Goal: Communication & Community: Answer question/provide support

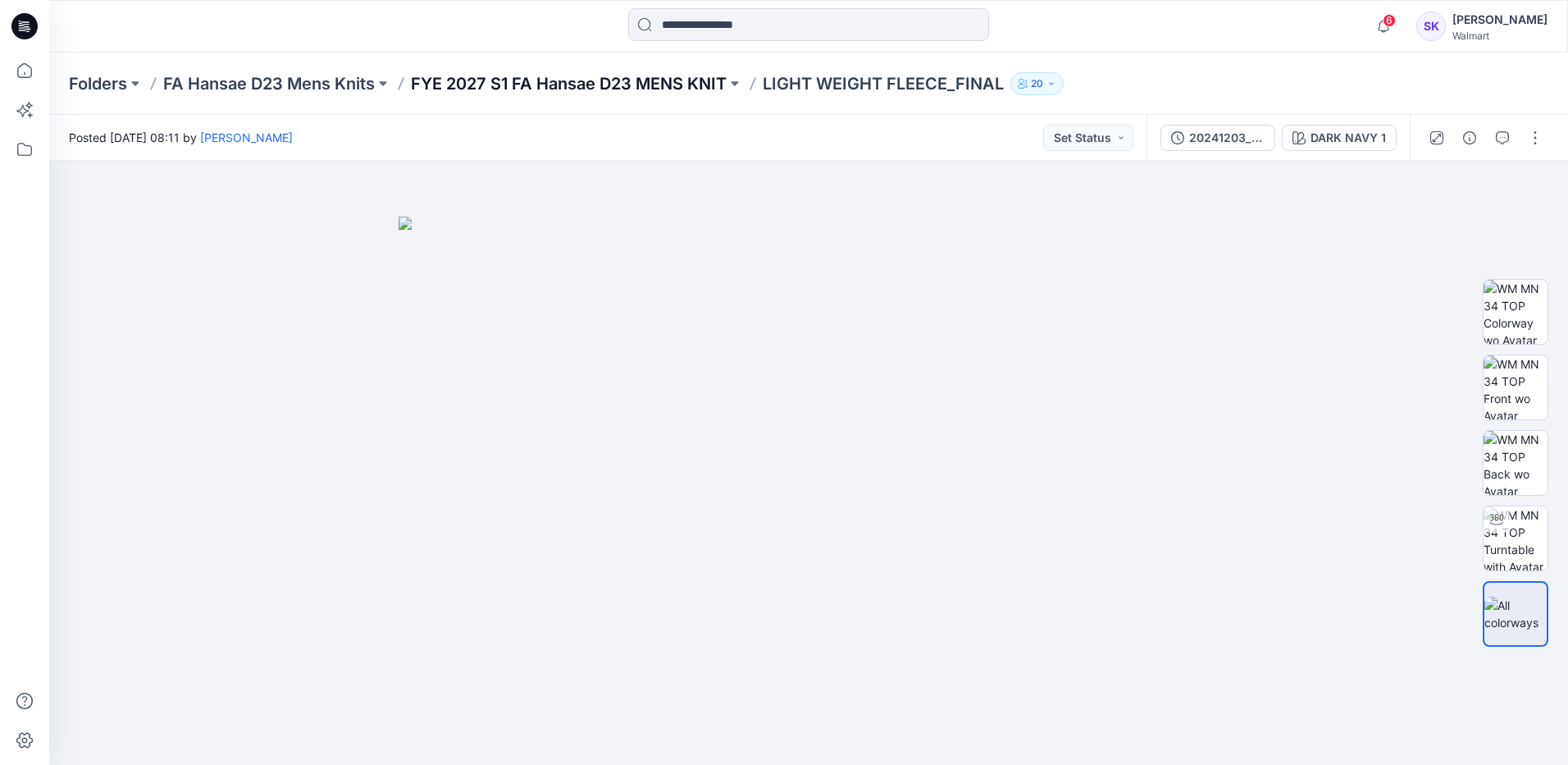
click at [659, 90] on p "FYE 2027 S1 FA Hansae D23 MENS KNIT" at bounding box center [568, 83] width 316 height 23
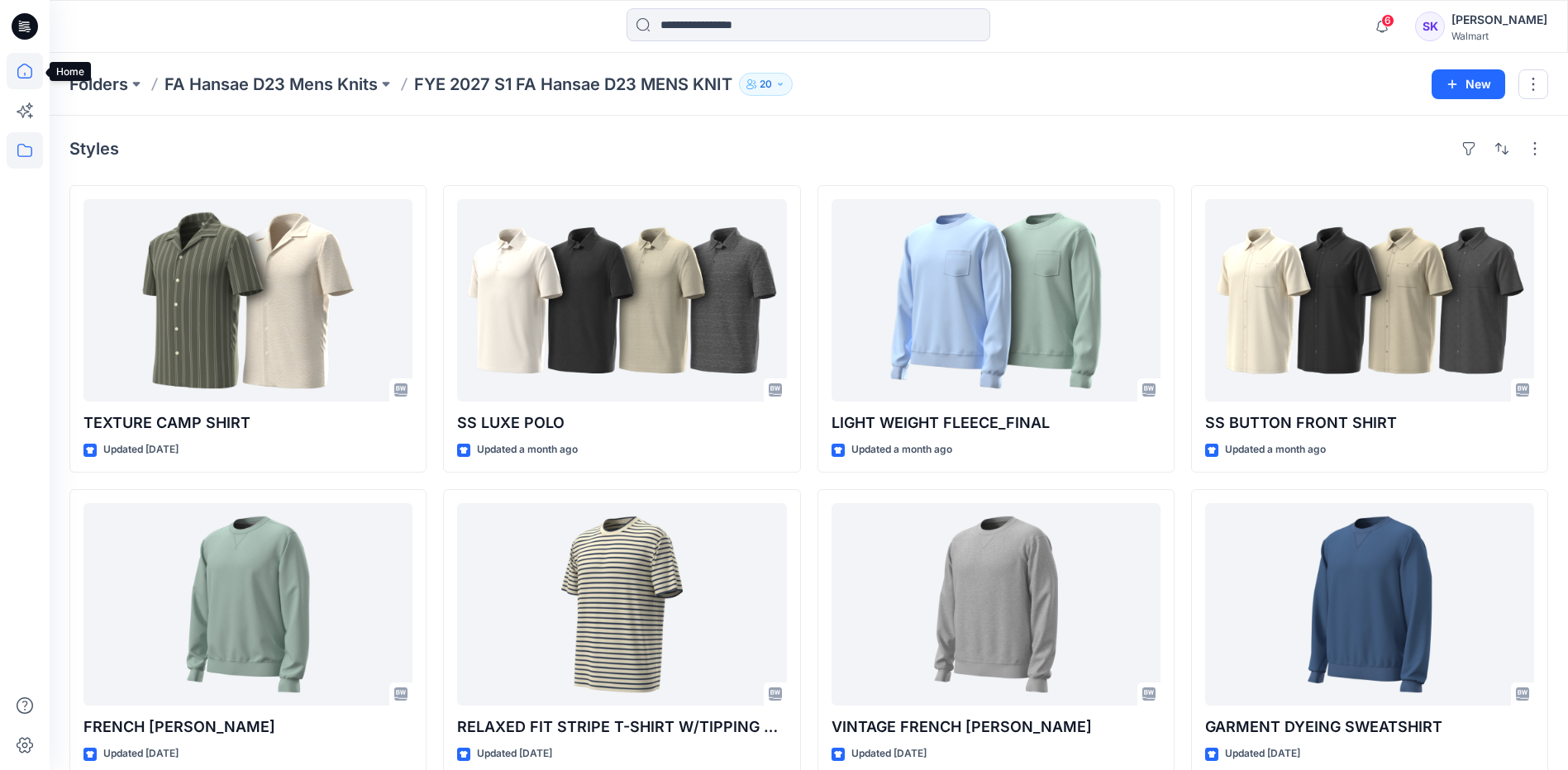
click at [26, 81] on icon at bounding box center [25, 71] width 37 height 37
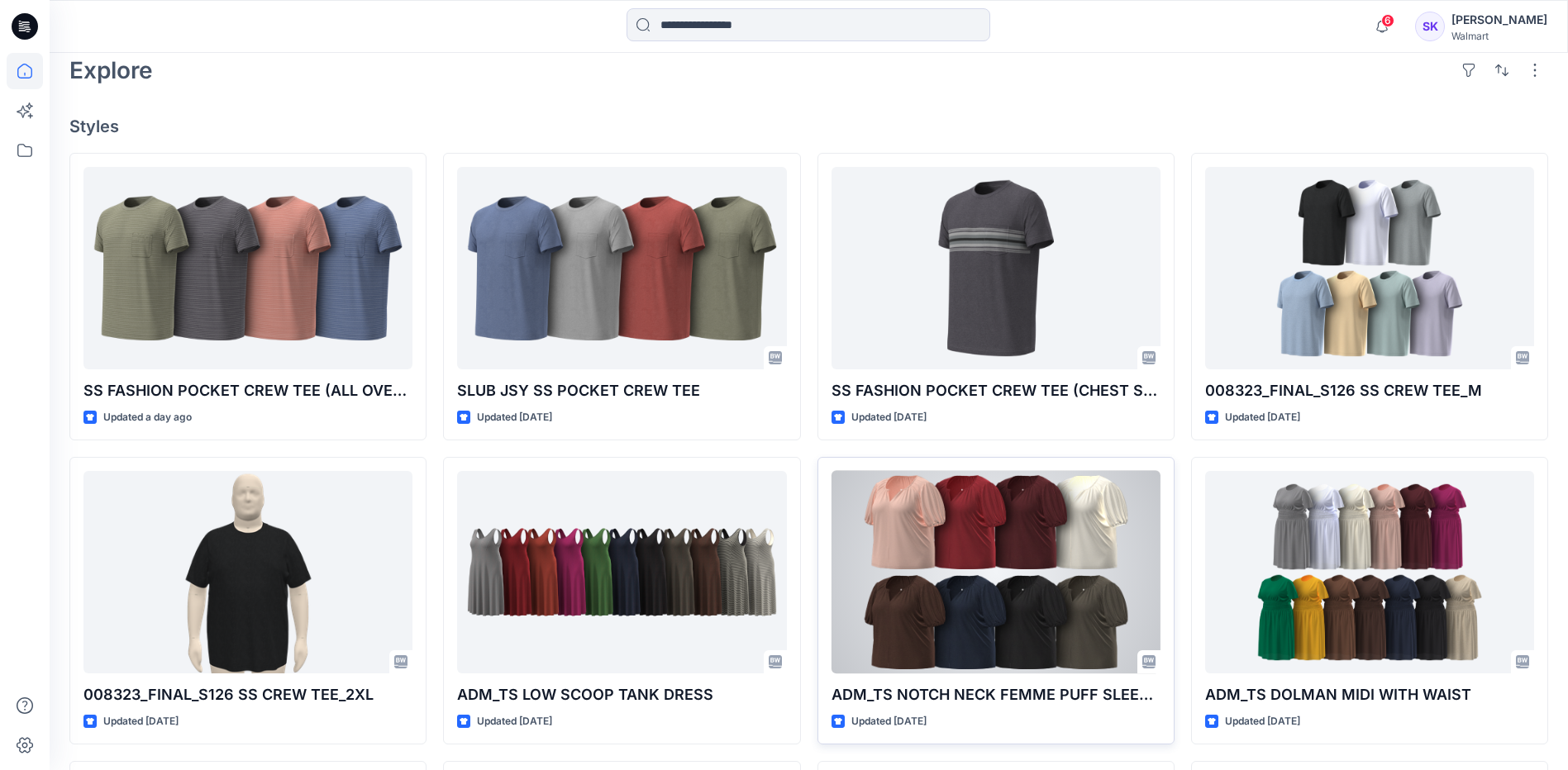
scroll to position [444, 0]
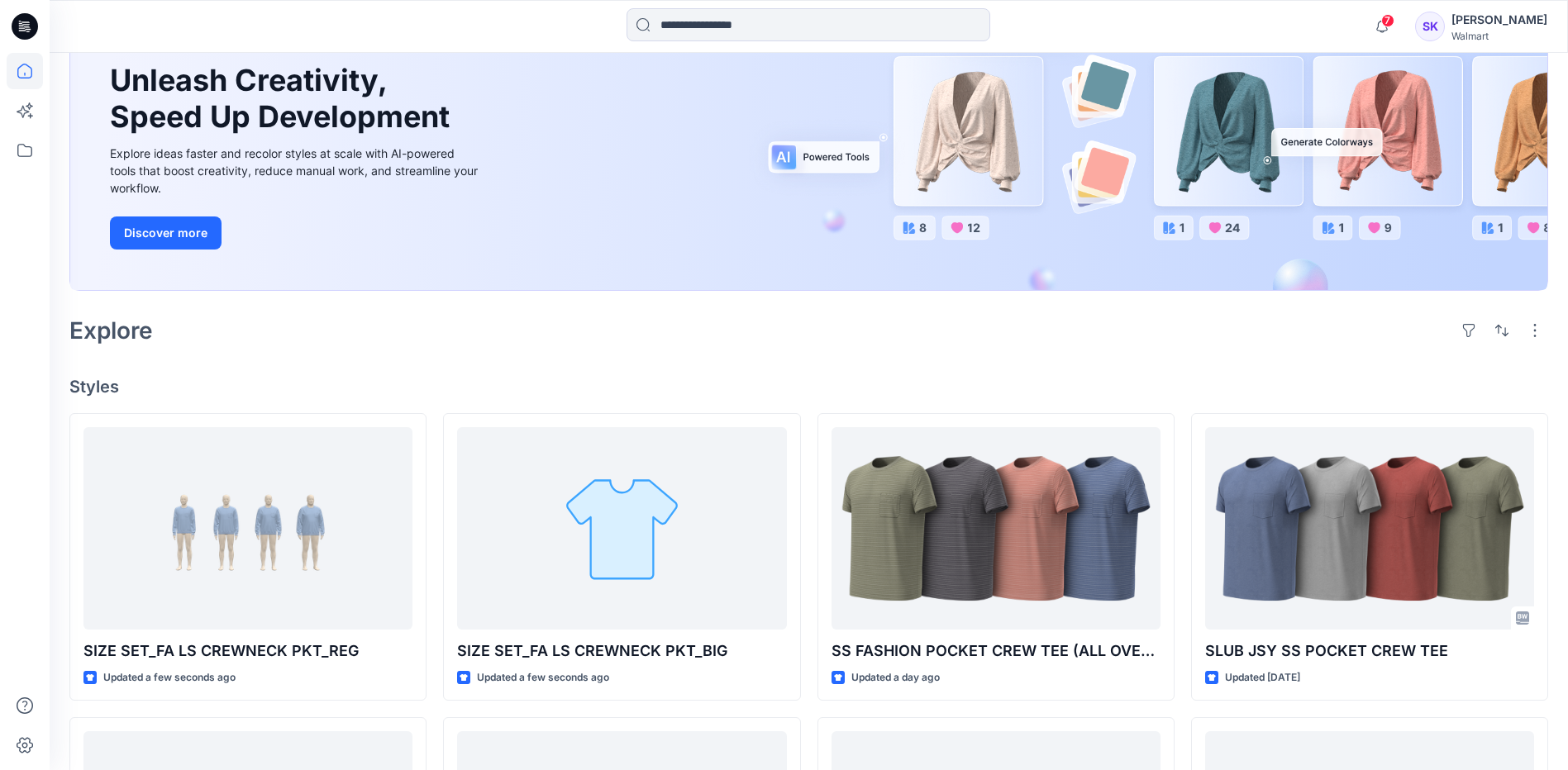
scroll to position [165, 0]
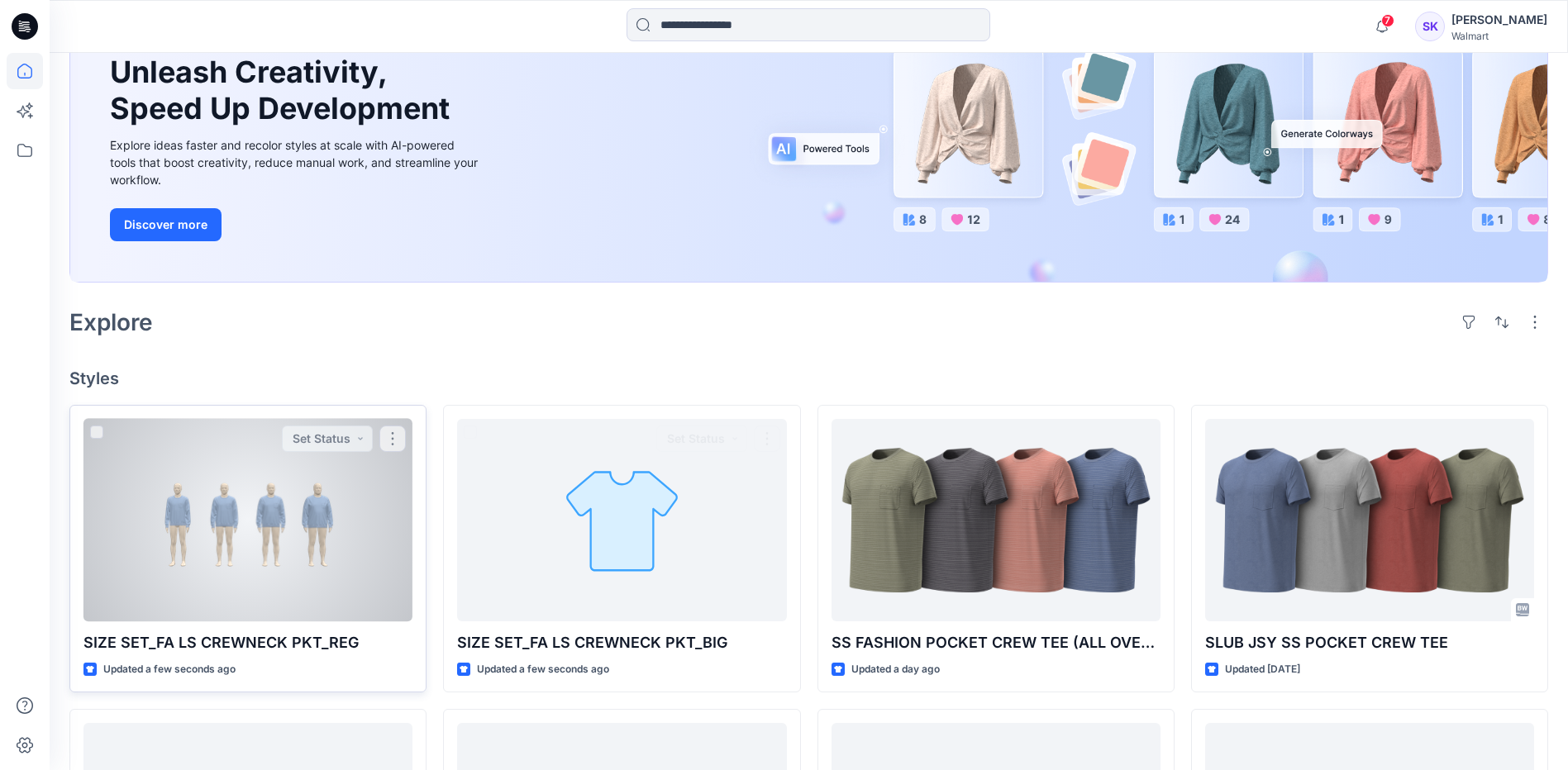
click at [356, 553] on div at bounding box center [248, 519] width 329 height 202
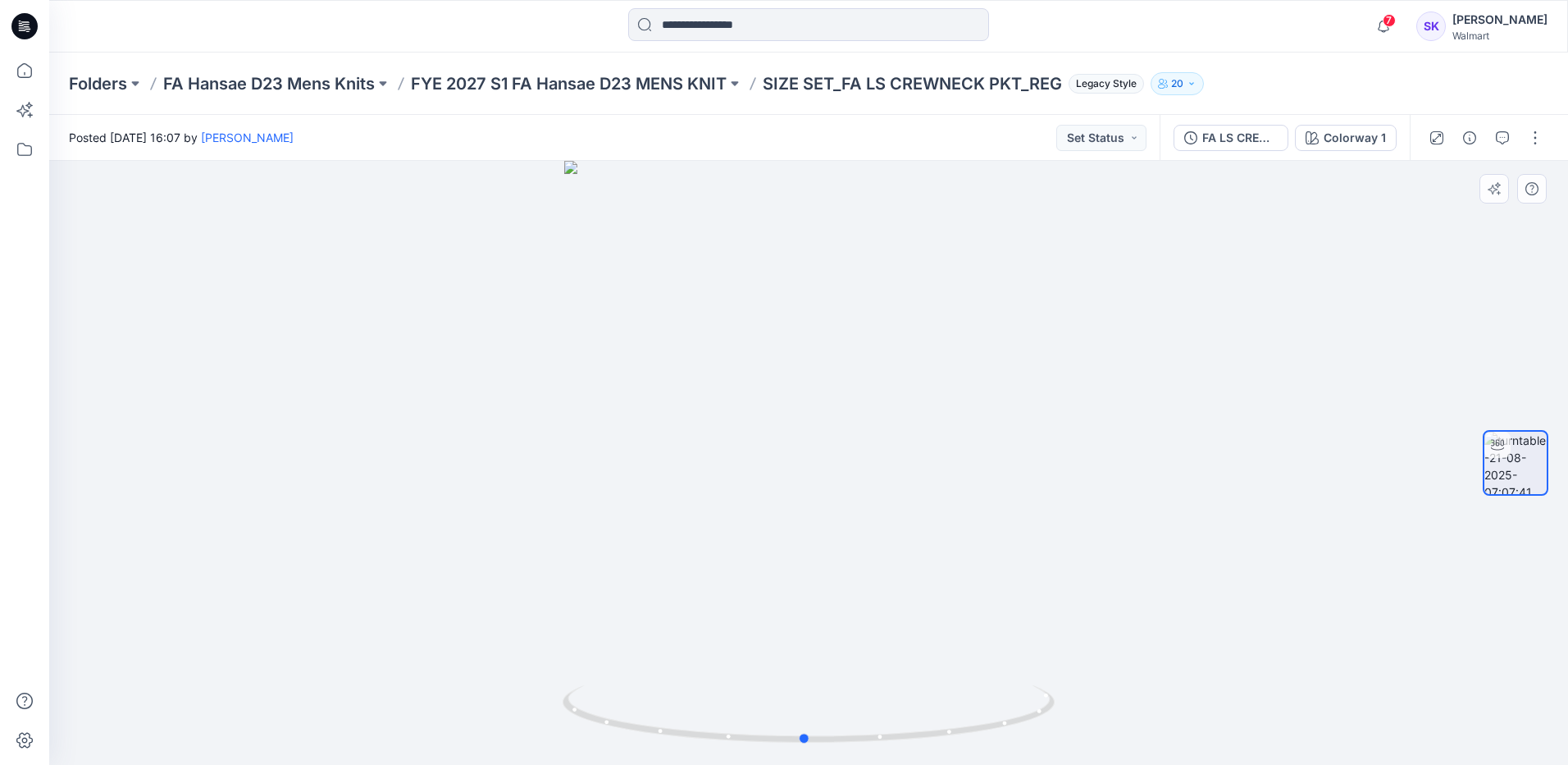
drag, startPoint x: 814, startPoint y: 746, endPoint x: 317, endPoint y: 652, distance: 505.8
click at [317, 652] on div at bounding box center [809, 463] width 1519 height 604
click at [14, 72] on icon at bounding box center [25, 70] width 36 height 36
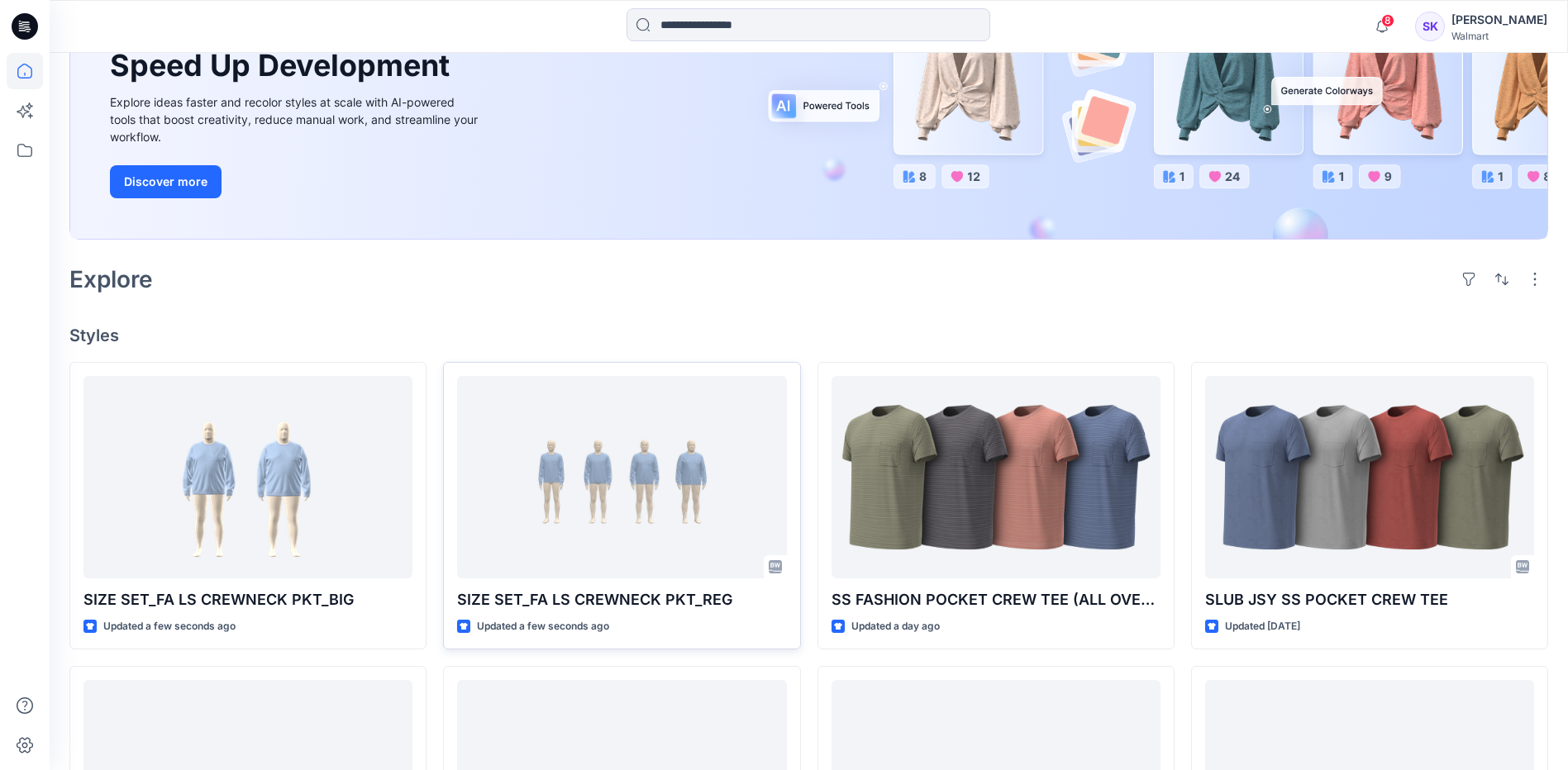
scroll to position [248, 0]
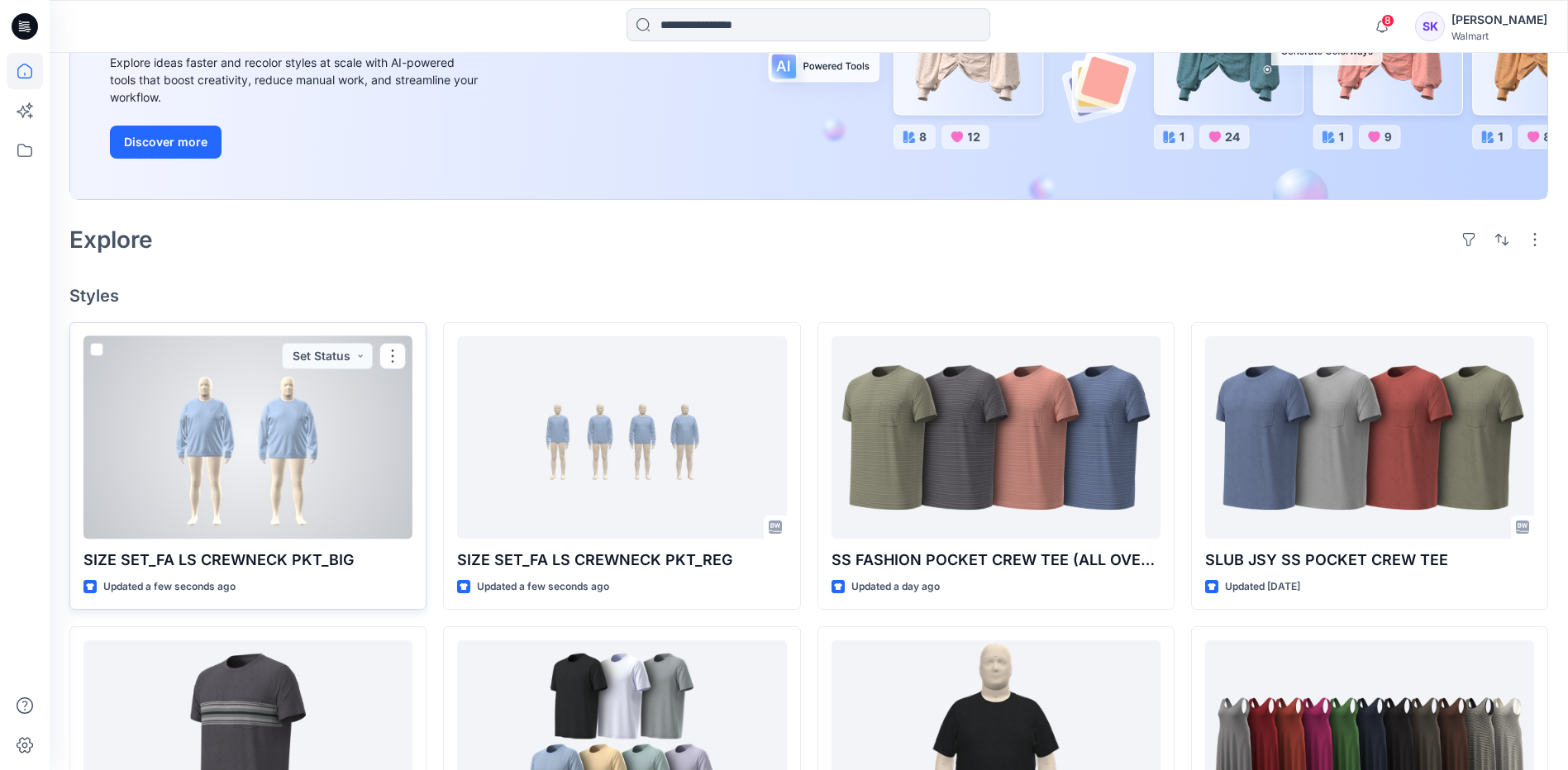
click at [293, 489] on div at bounding box center [248, 437] width 329 height 202
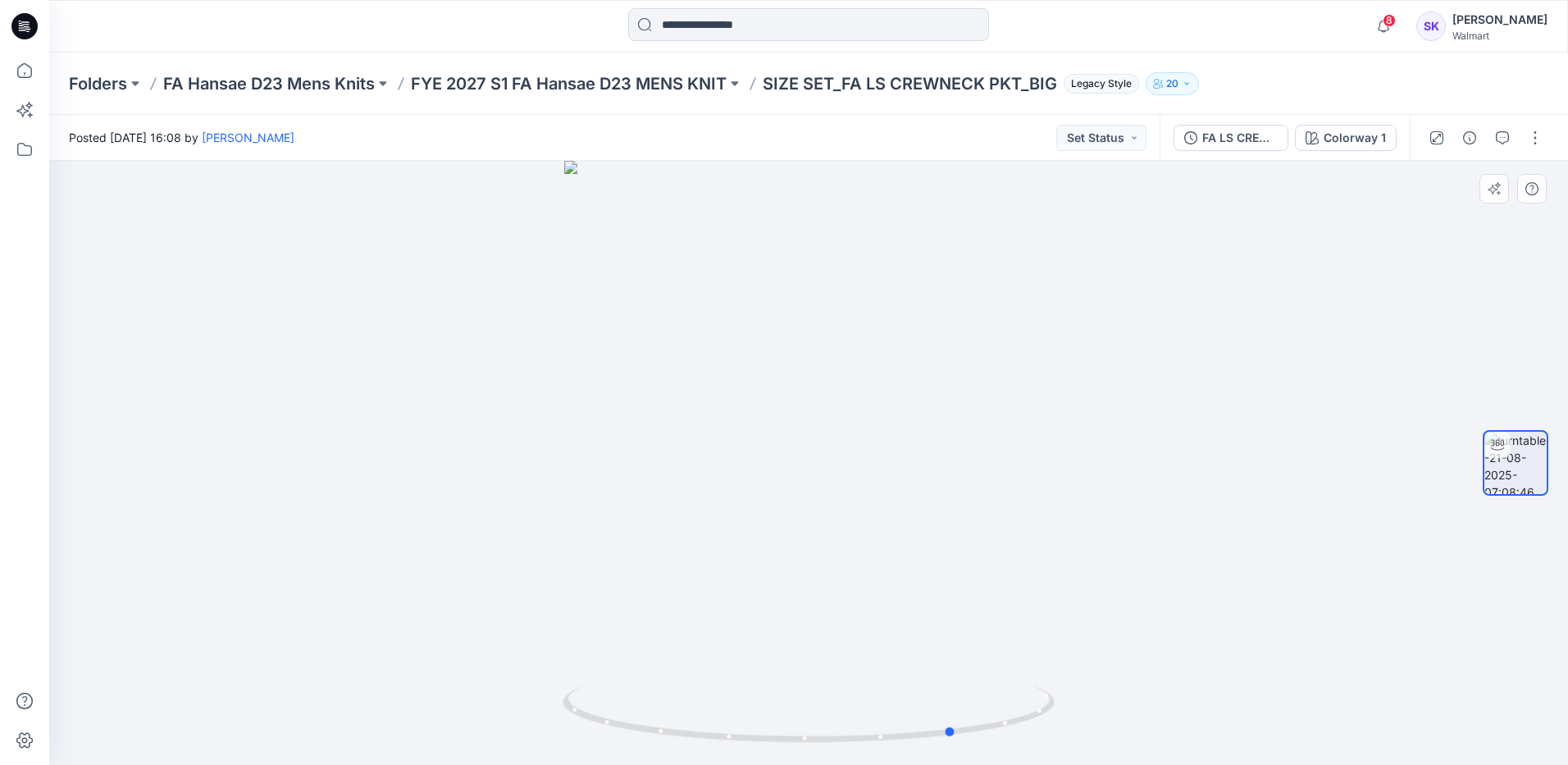
drag, startPoint x: 816, startPoint y: 742, endPoint x: 953, endPoint y: 580, distance: 212.2
click at [511, 605] on div at bounding box center [809, 463] width 1519 height 604
click at [1304, 286] on div at bounding box center [809, 463] width 1519 height 604
drag, startPoint x: 879, startPoint y: 452, endPoint x: 699, endPoint y: 457, distance: 180.1
click at [699, 457] on div at bounding box center [809, 463] width 1519 height 604
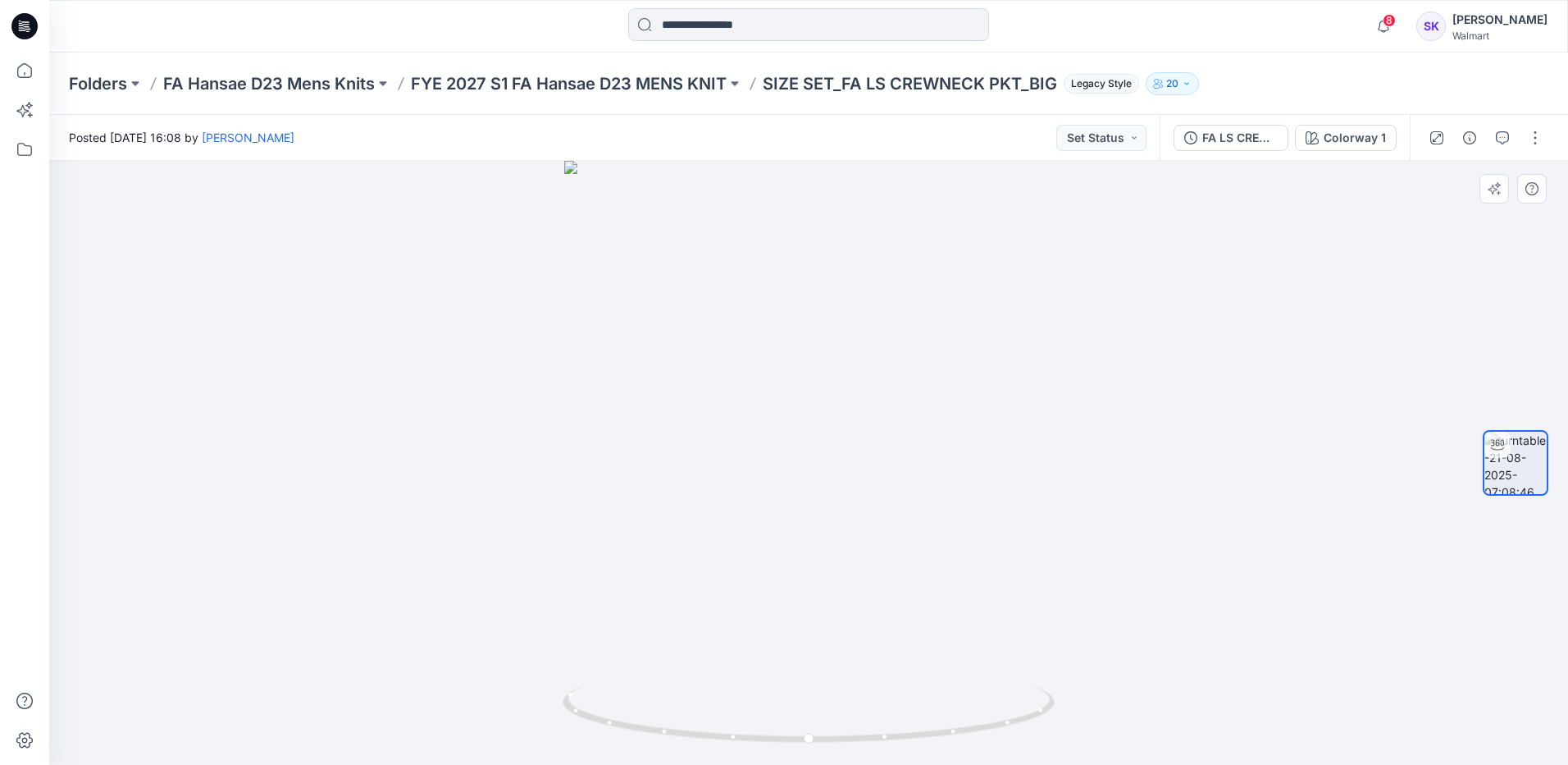
click at [847, 459] on div at bounding box center [809, 463] width 1519 height 604
click at [21, 212] on div at bounding box center [25, 408] width 36 height 712
click at [682, 85] on p "FYE 2027 S1 FA Hansae D23 MENS KNIT" at bounding box center [568, 83] width 316 height 23
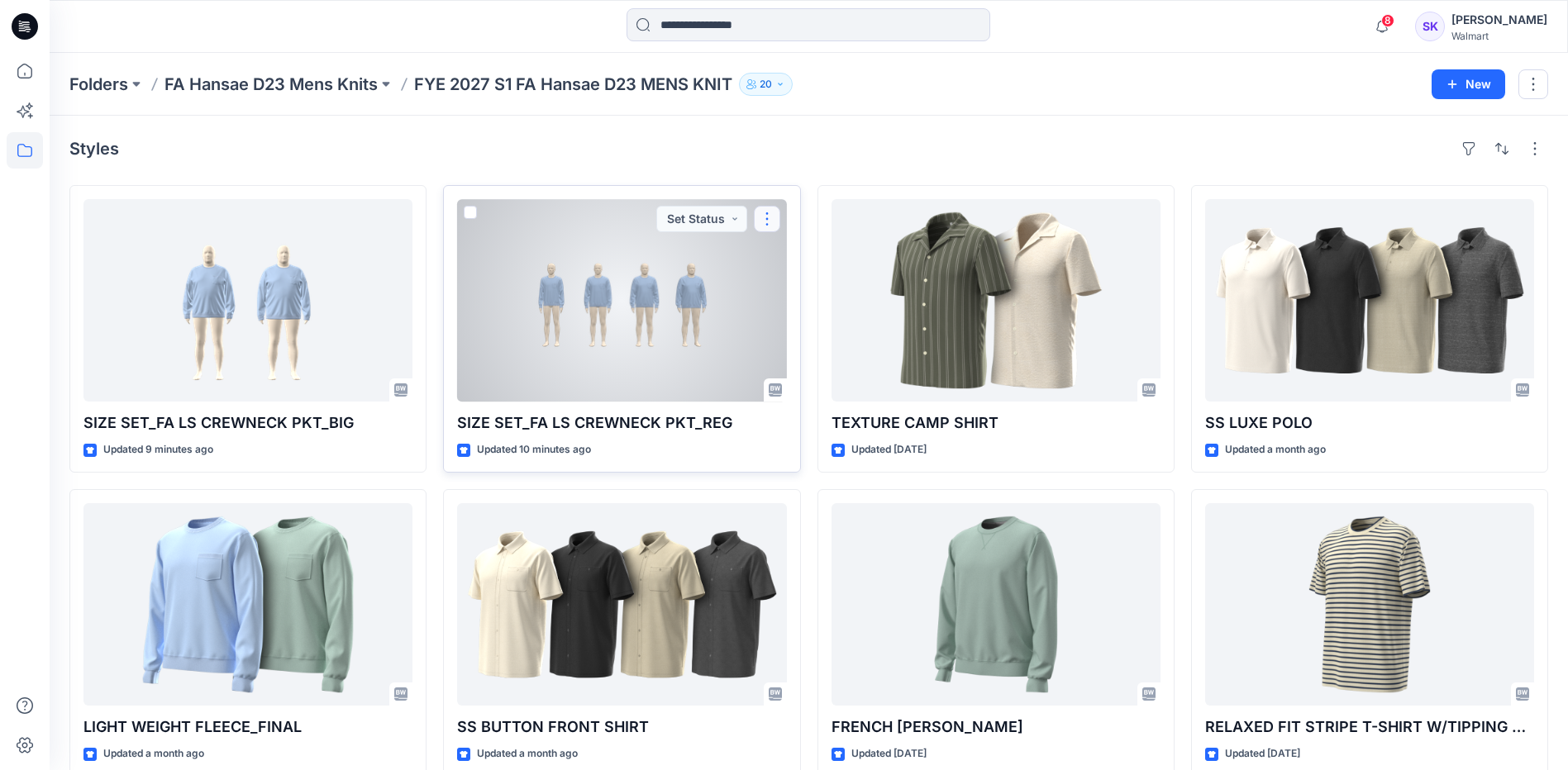
click at [763, 217] on button "button" at bounding box center [767, 218] width 26 height 26
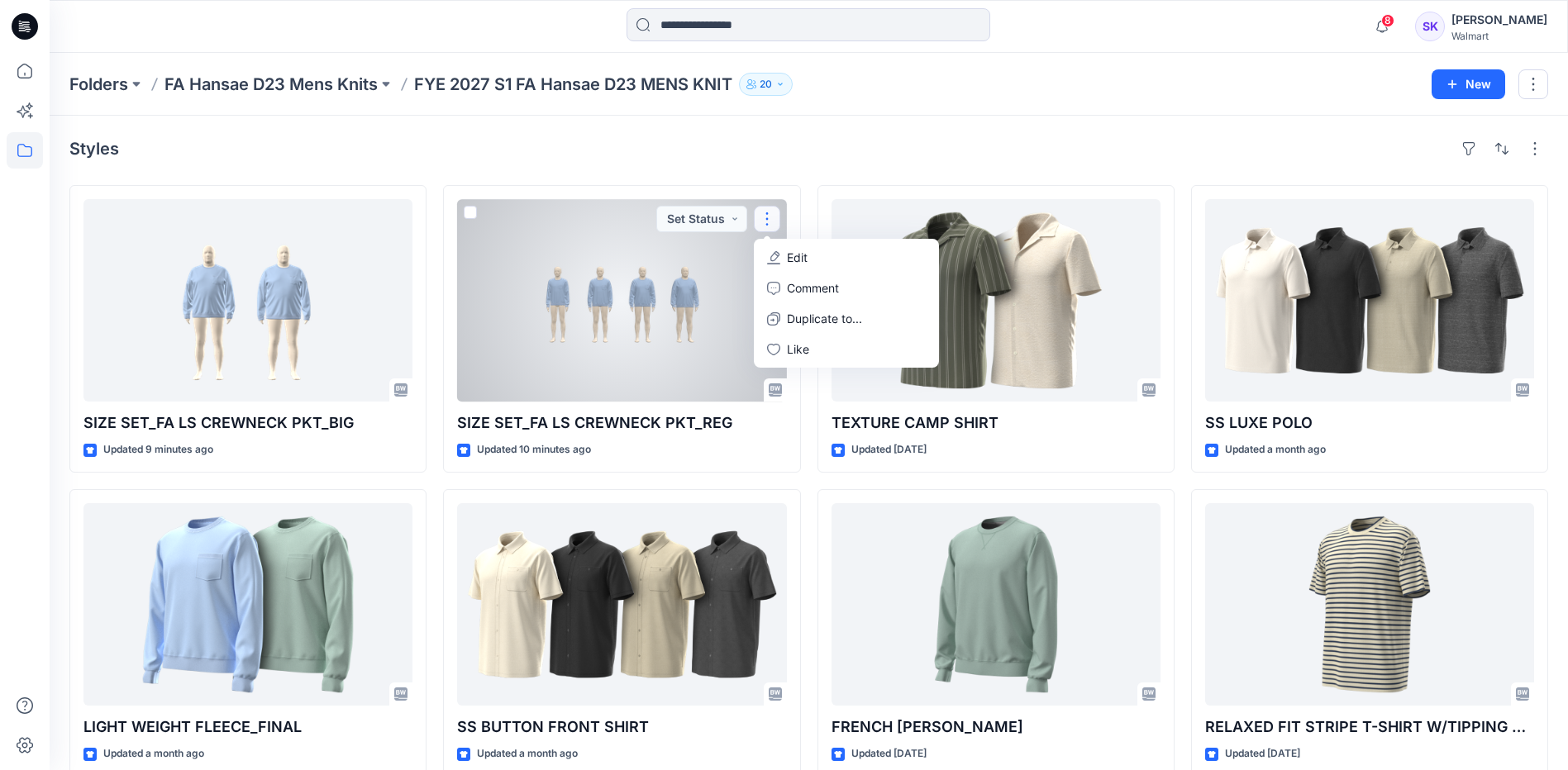
click at [639, 352] on div at bounding box center [622, 299] width 329 height 202
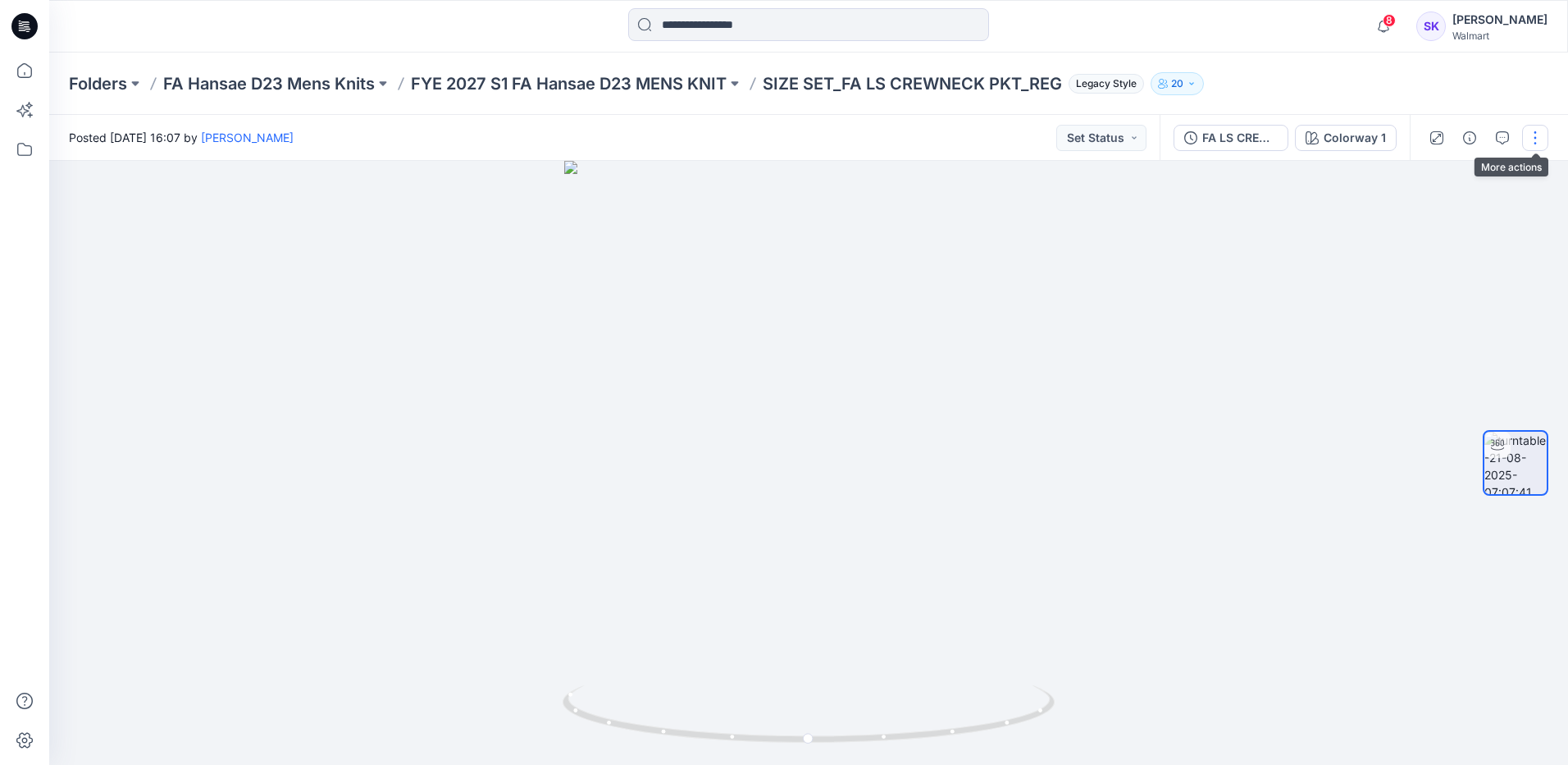
click at [1542, 141] on button "button" at bounding box center [1535, 137] width 26 height 26
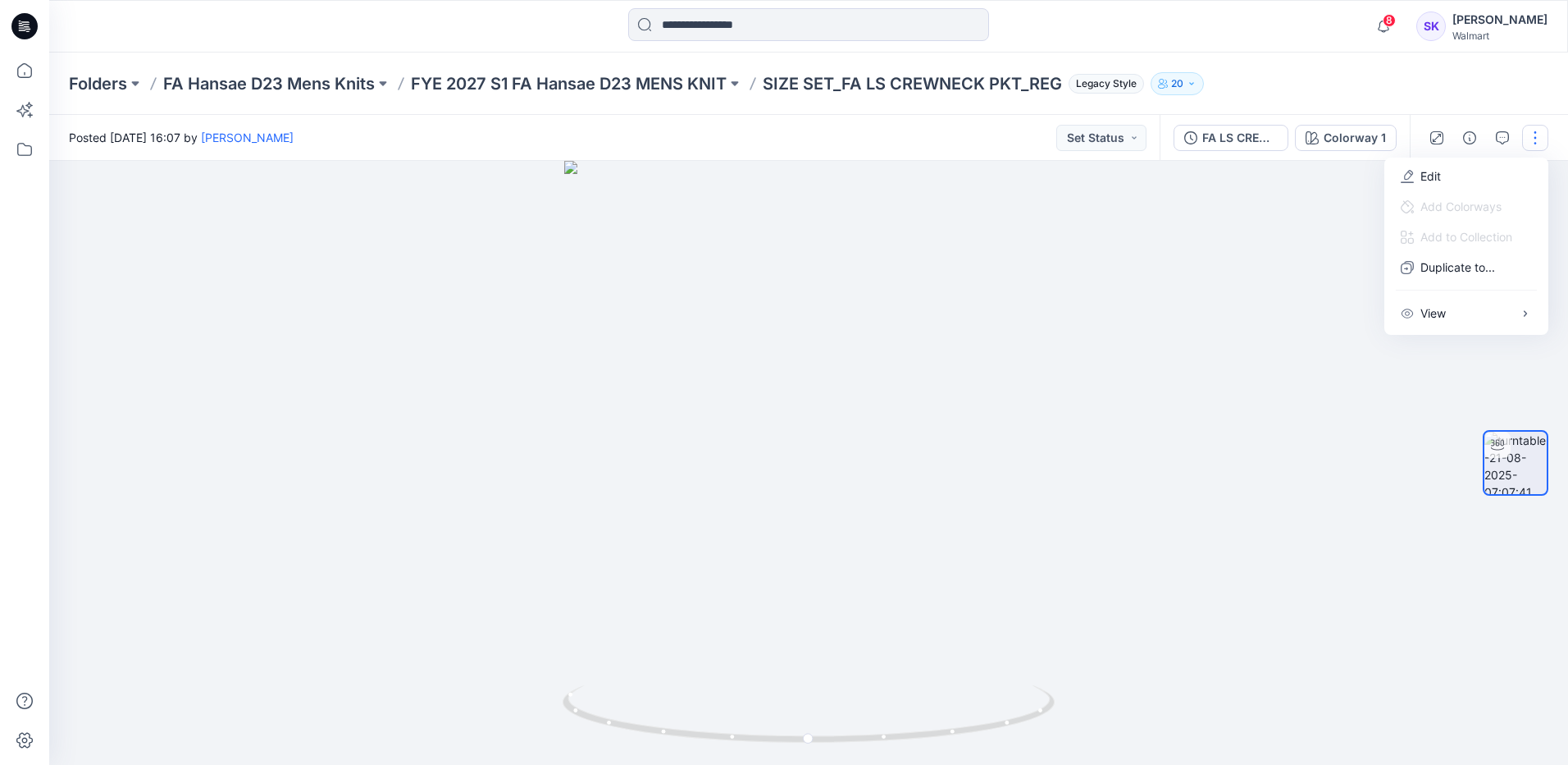
click at [1343, 114] on div "Folders FA Hansae D23 Mens Knits FYE 2027 S1 FA Hansae D23 MENS KNIT SIZE SET_F…" at bounding box center [809, 84] width 1519 height 63
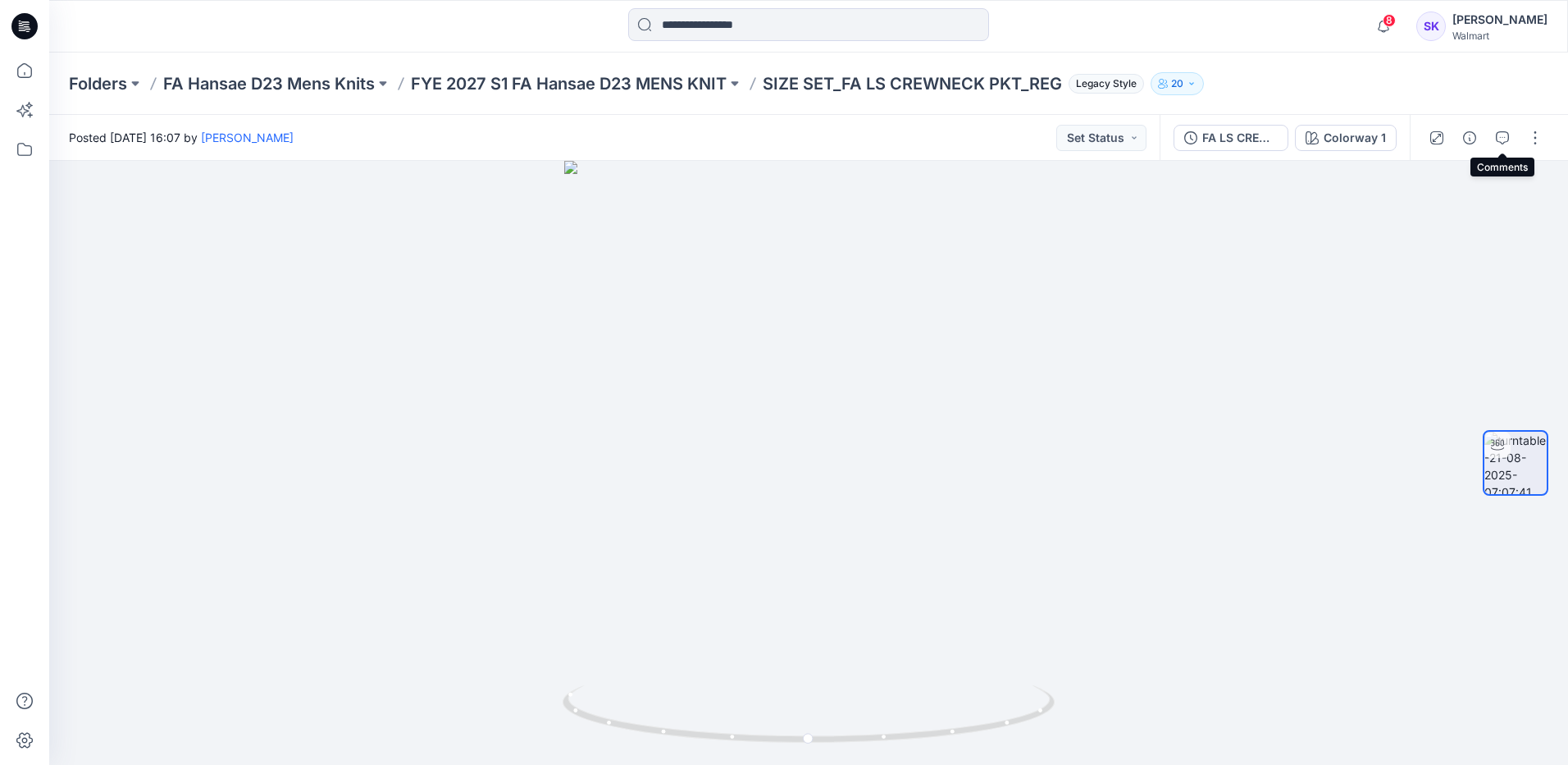
click at [1497, 141] on icon "button" at bounding box center [1503, 138] width 14 height 14
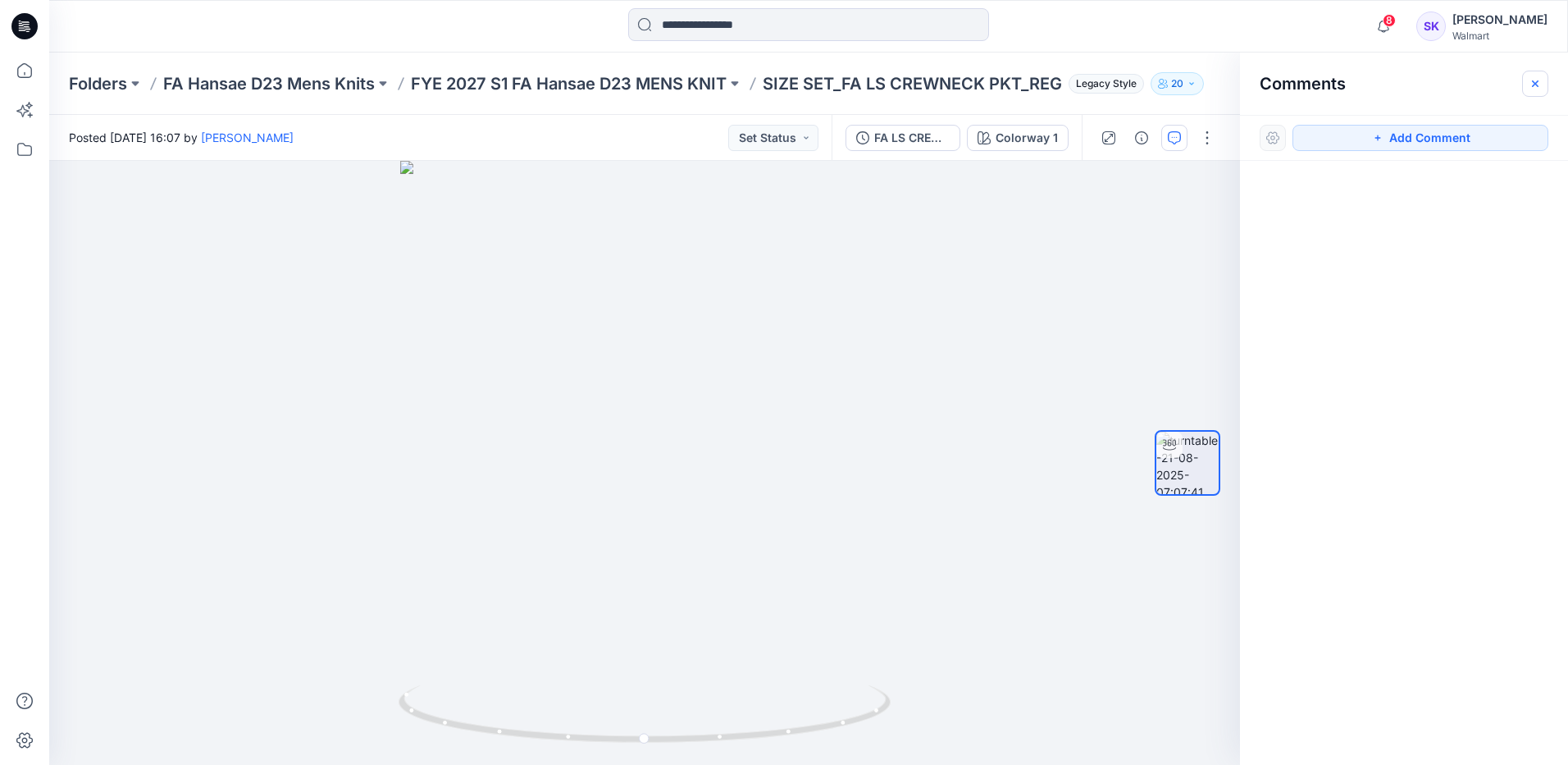
click at [1543, 78] on button "button" at bounding box center [1535, 83] width 26 height 26
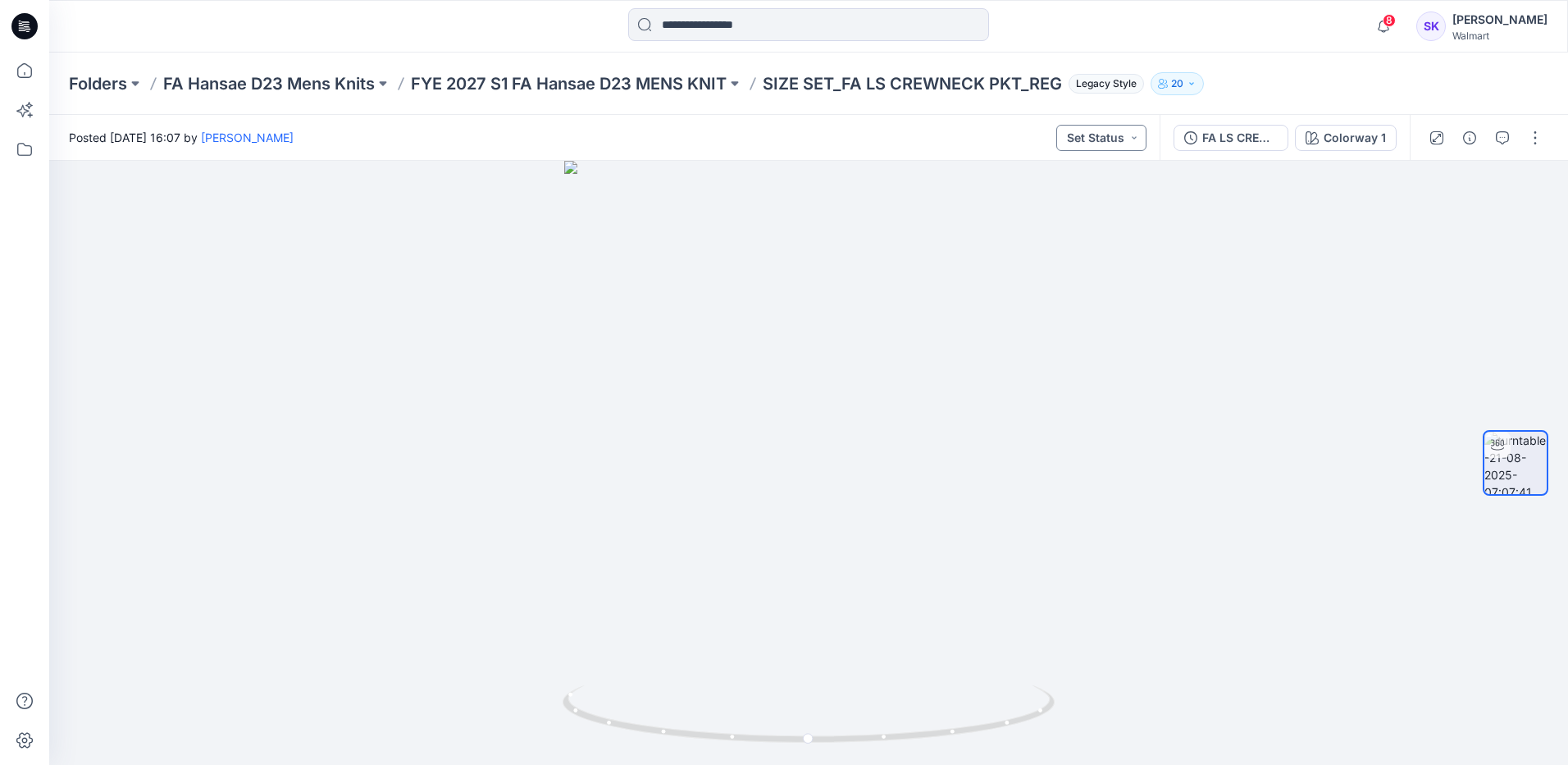
click at [1140, 147] on button "Set Status" at bounding box center [1101, 137] width 91 height 26
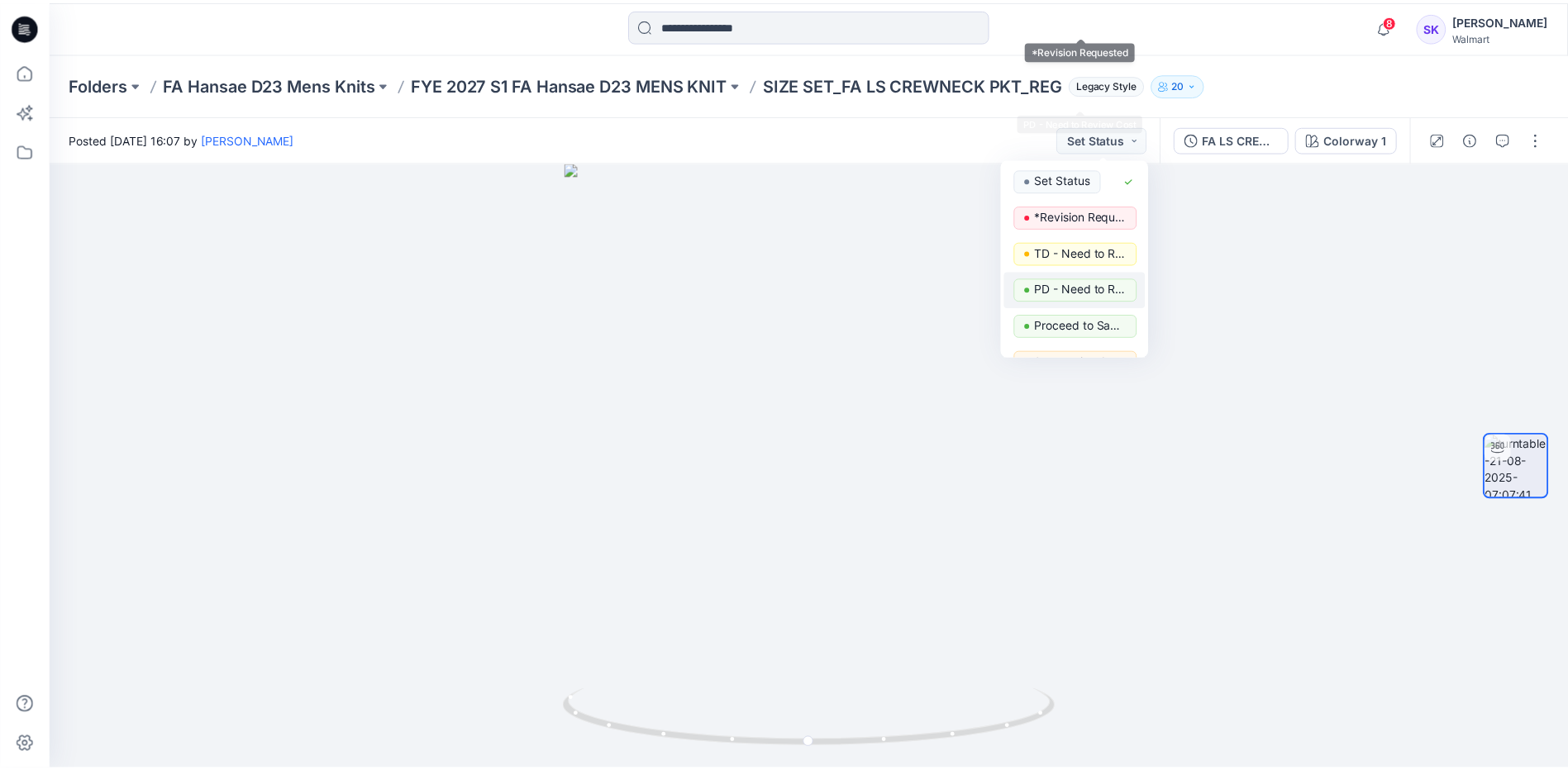
scroll to position [208, 0]
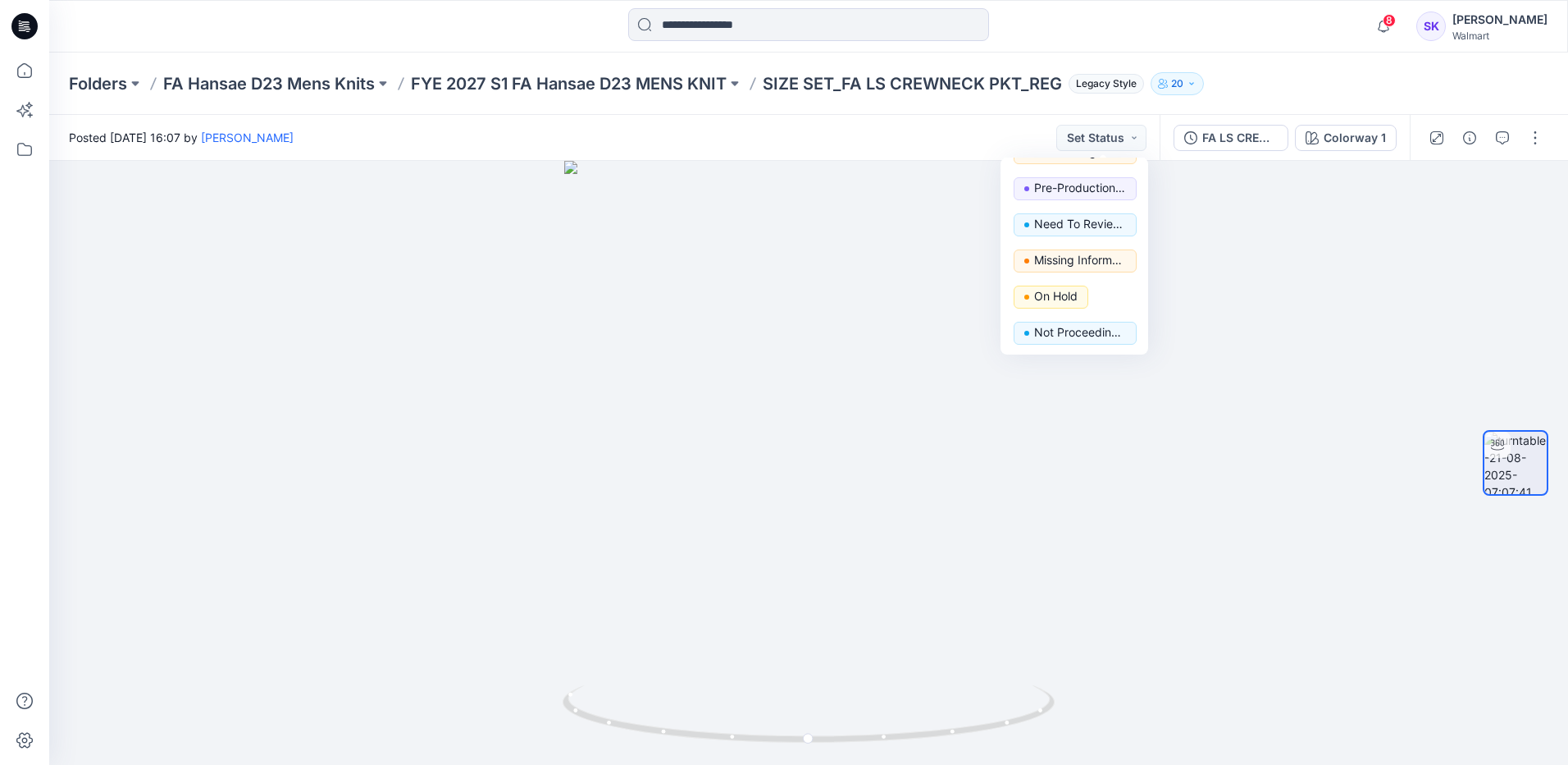
click at [1331, 64] on div "Folders FA Hansae D23 Mens Knits FYE 2027 S1 FA Hansae D23 MENS KNIT SIZE SET_F…" at bounding box center [809, 84] width 1519 height 63
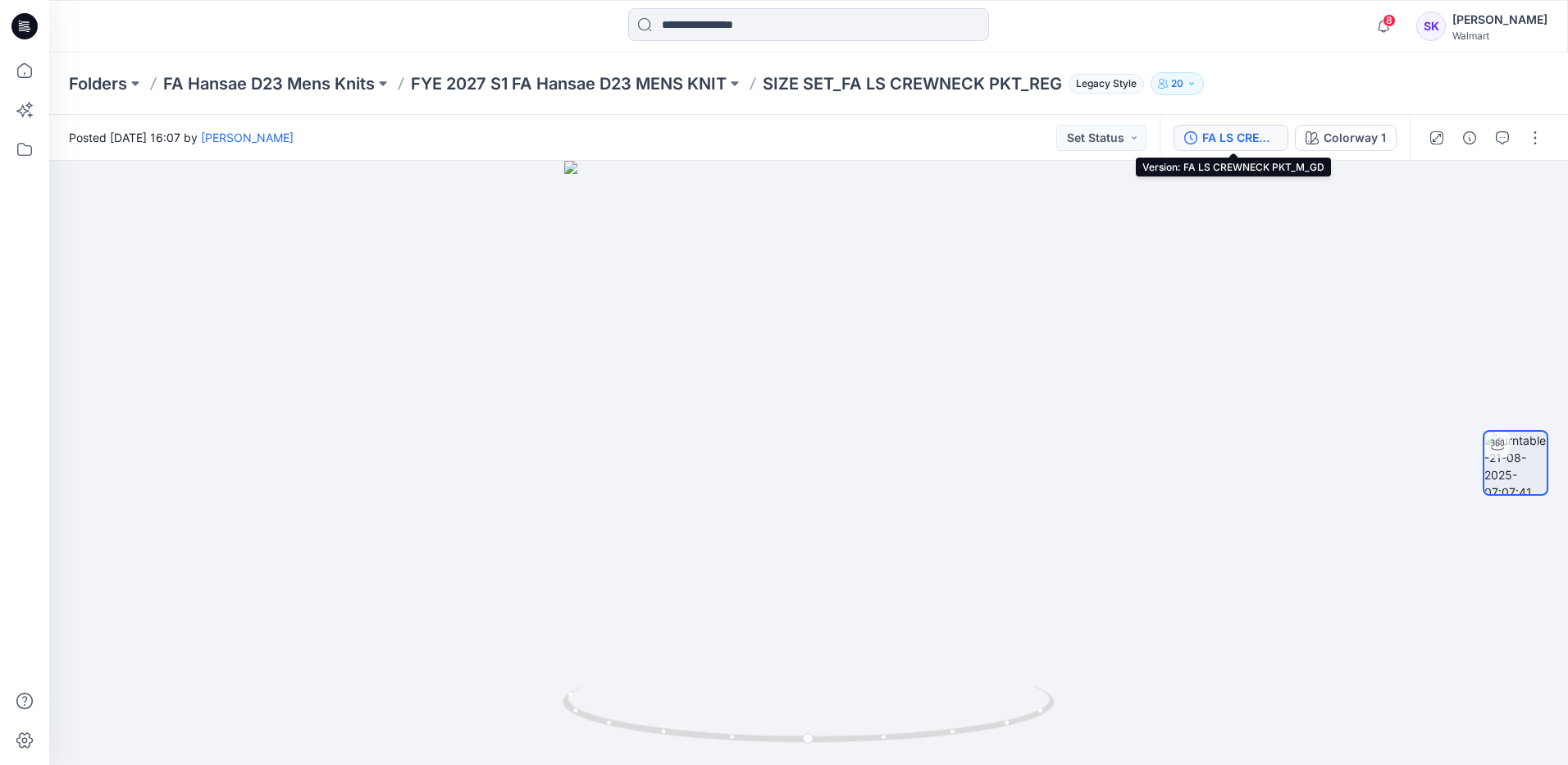
click at [1274, 142] on div "FA LS CREWNECK PKT_M_GD" at bounding box center [1239, 137] width 75 height 18
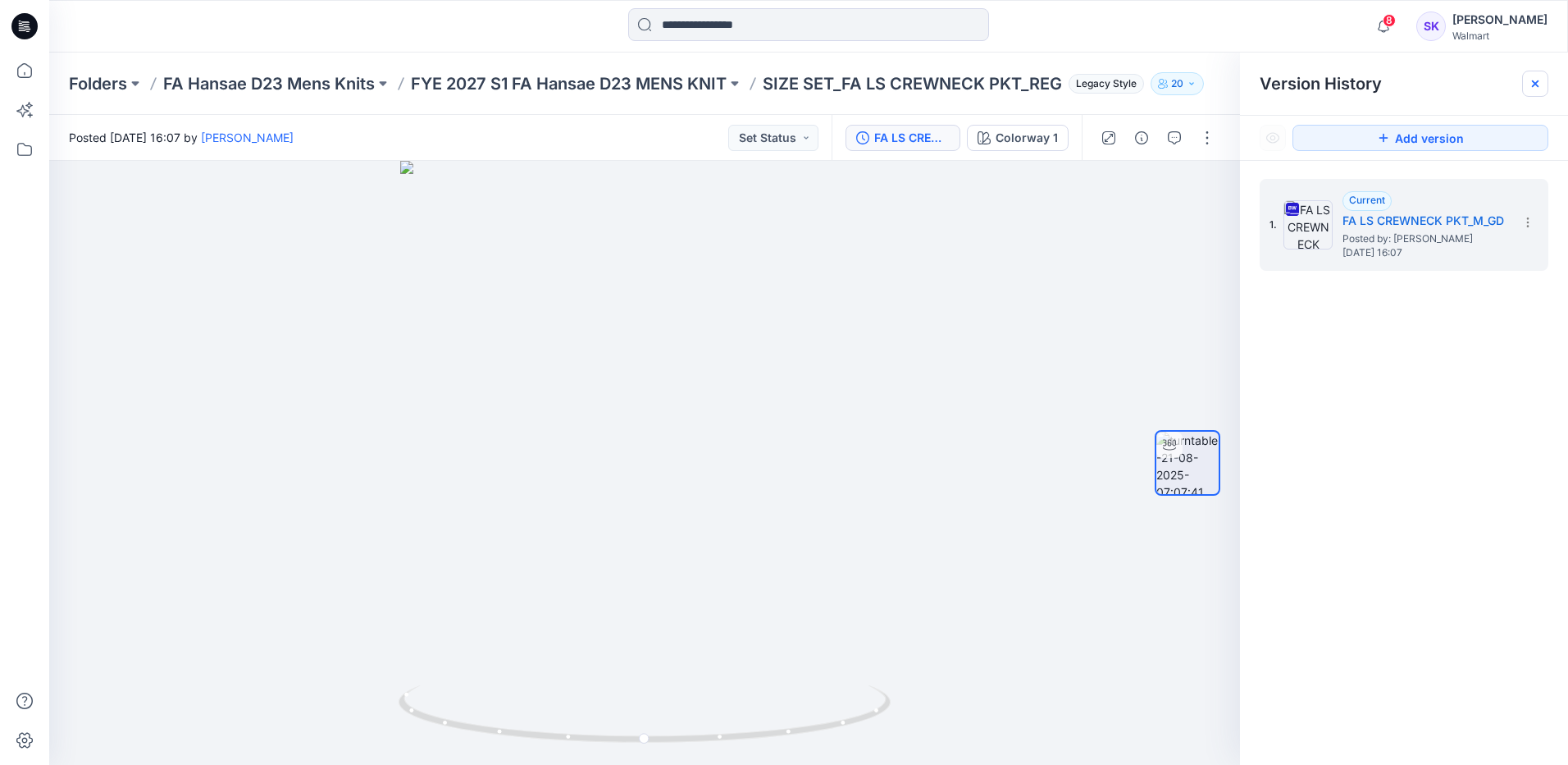
click at [1532, 87] on icon at bounding box center [1536, 84] width 14 height 14
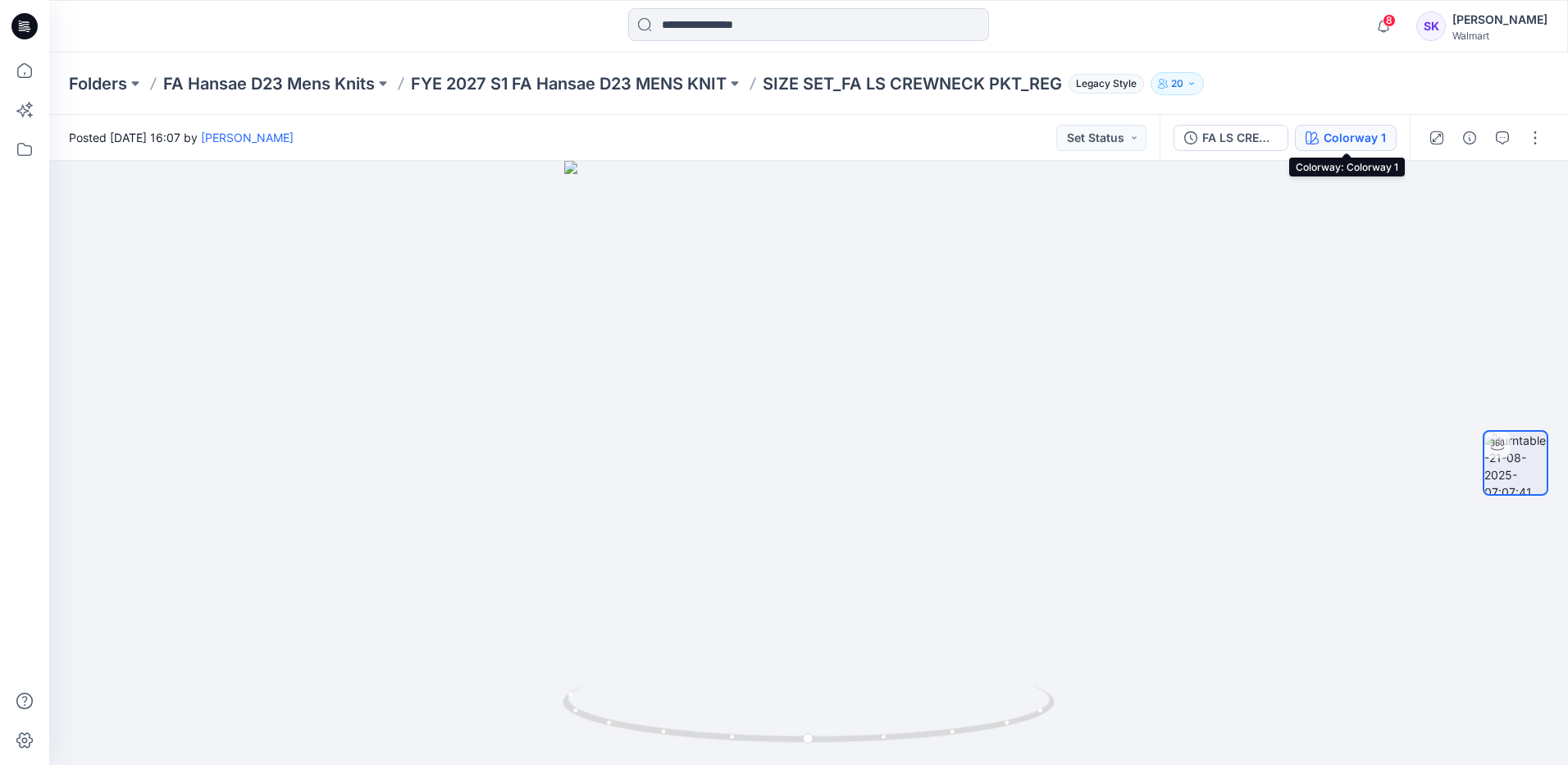
click at [1384, 141] on div "Colorway 1" at bounding box center [1355, 137] width 63 height 18
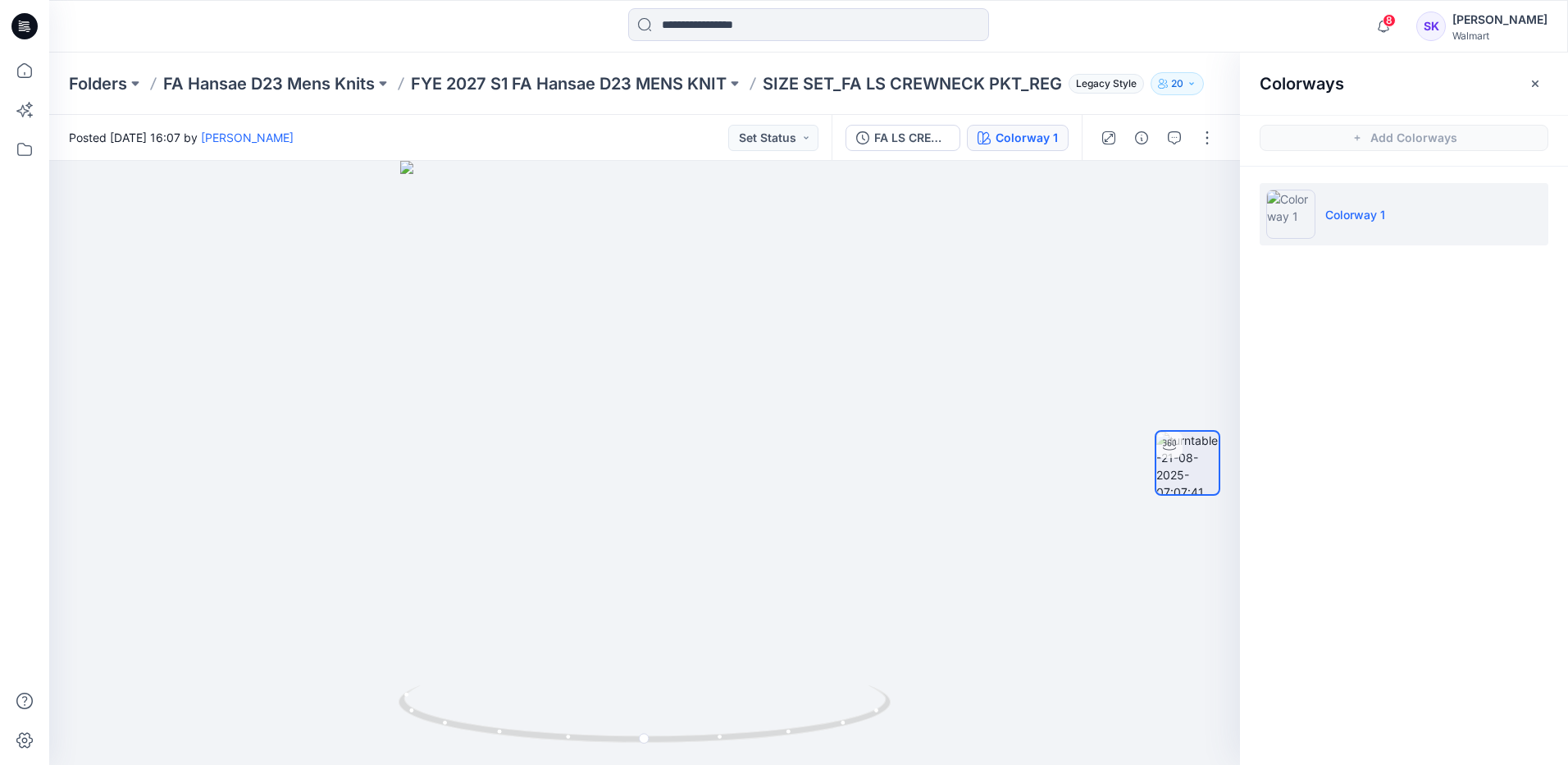
click at [1383, 218] on p "Colorway 1" at bounding box center [1355, 214] width 60 height 17
click at [1540, 85] on icon "button" at bounding box center [1536, 84] width 14 height 14
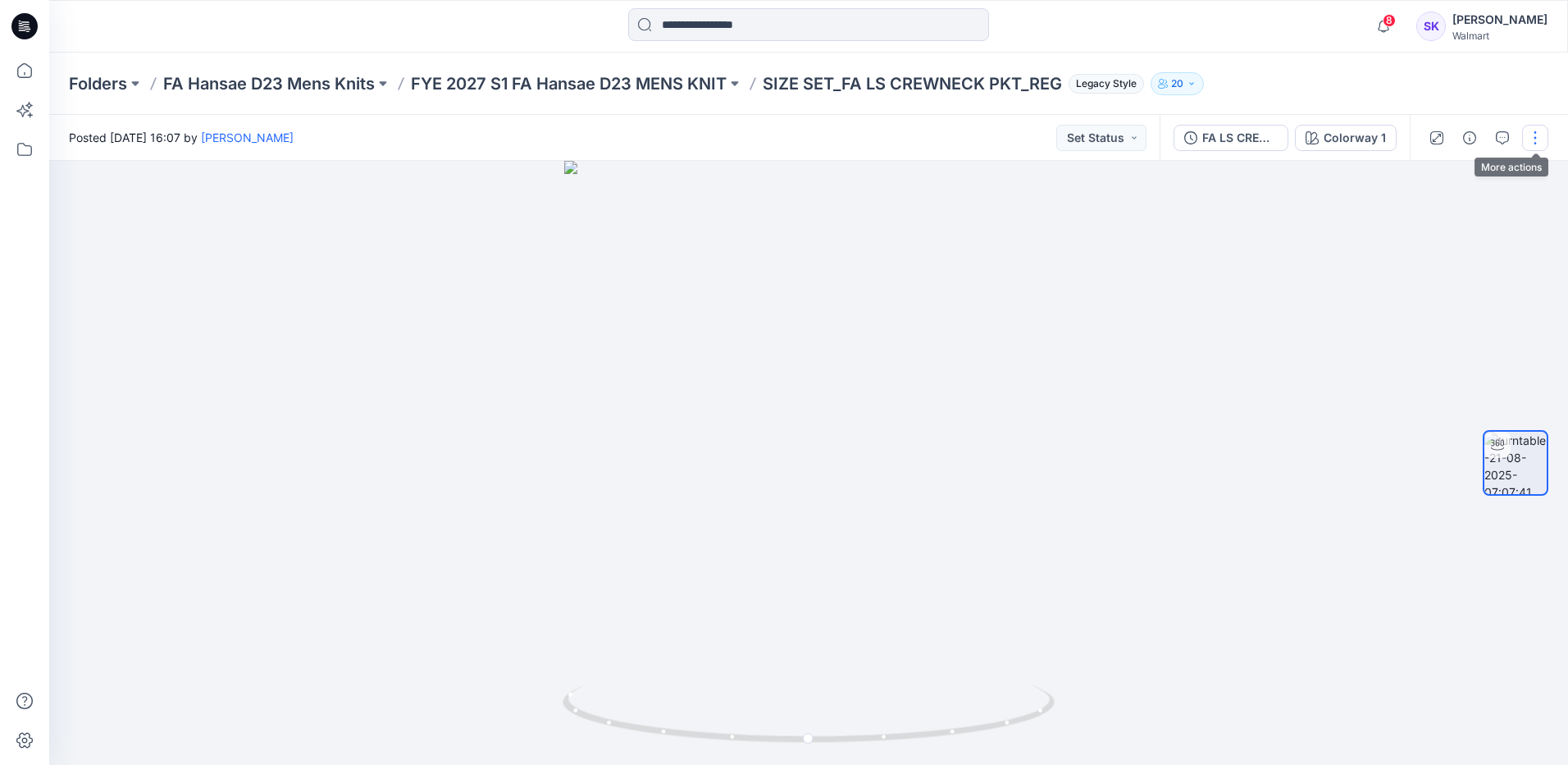
click at [1540, 145] on button "button" at bounding box center [1535, 137] width 26 height 26
click at [1476, 306] on button "View" at bounding box center [1466, 313] width 151 height 30
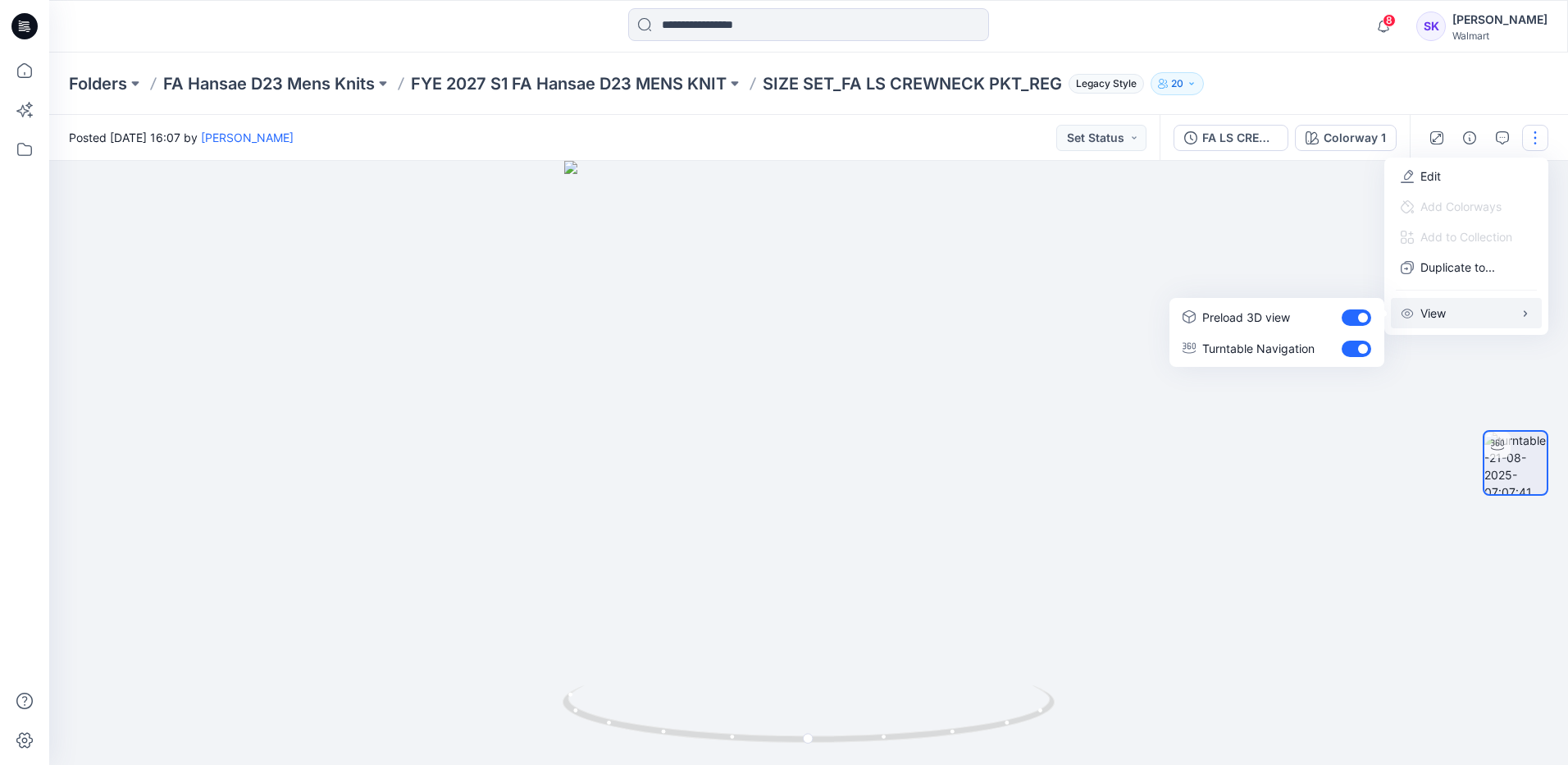
click at [1389, 92] on div "Folders FA Hansae D23 Mens Knits FYE 2027 S1 FA Hansae D23 MENS KNIT SIZE SET_F…" at bounding box center [744, 83] width 1352 height 23
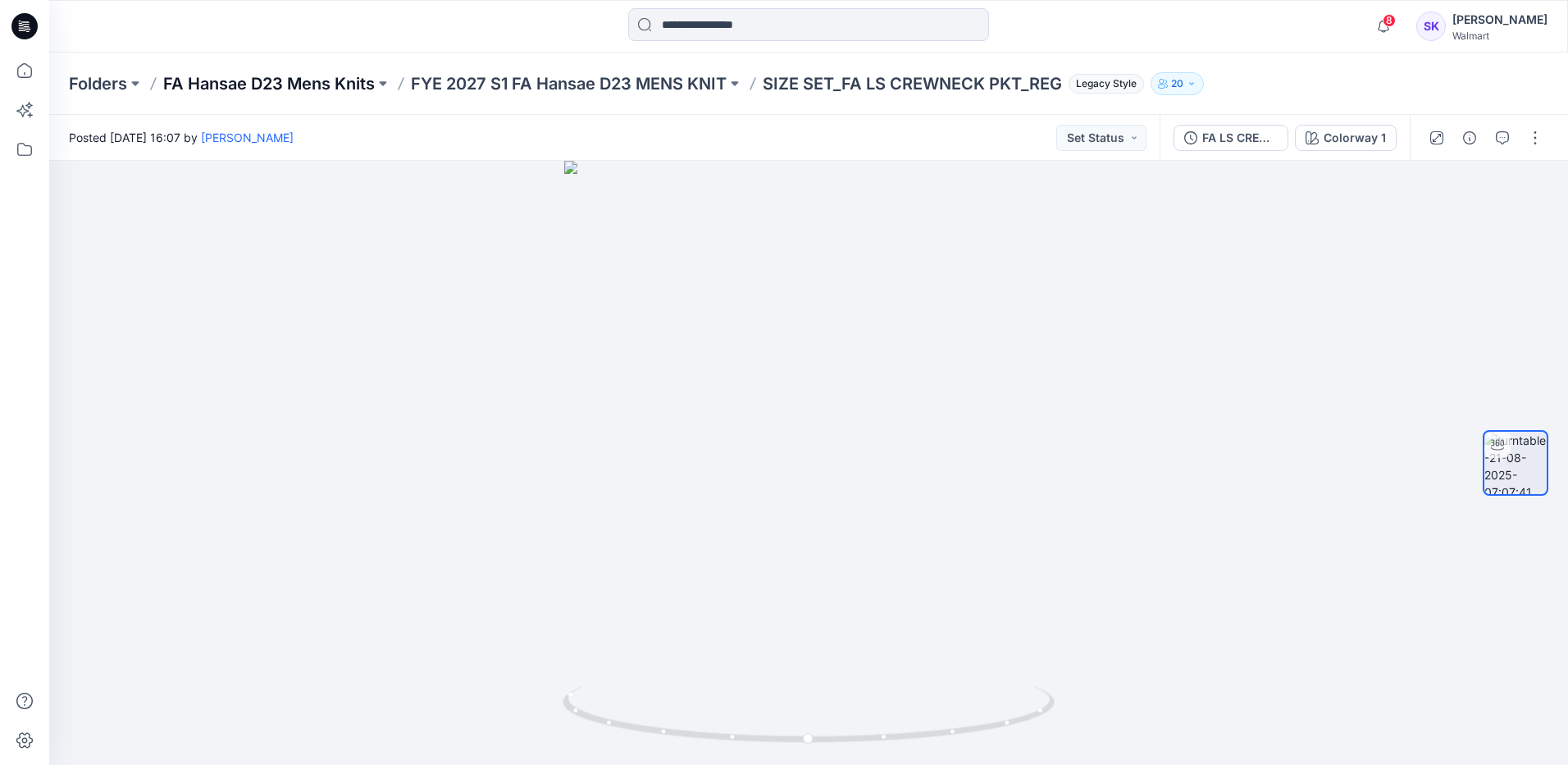
click at [361, 79] on p "FA Hansae D23 Mens Knits" at bounding box center [269, 83] width 212 height 23
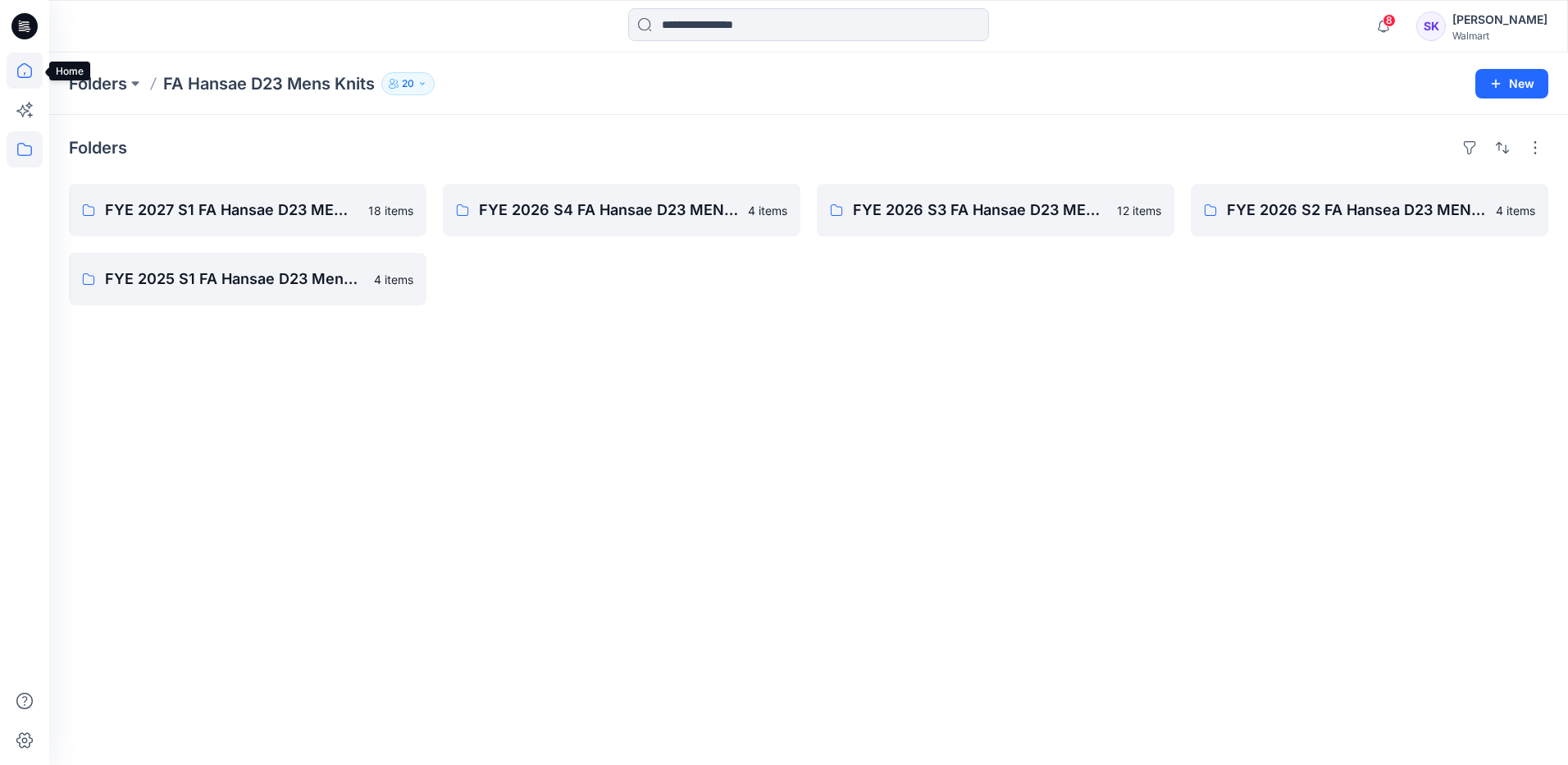
click at [29, 74] on icon at bounding box center [25, 70] width 36 height 36
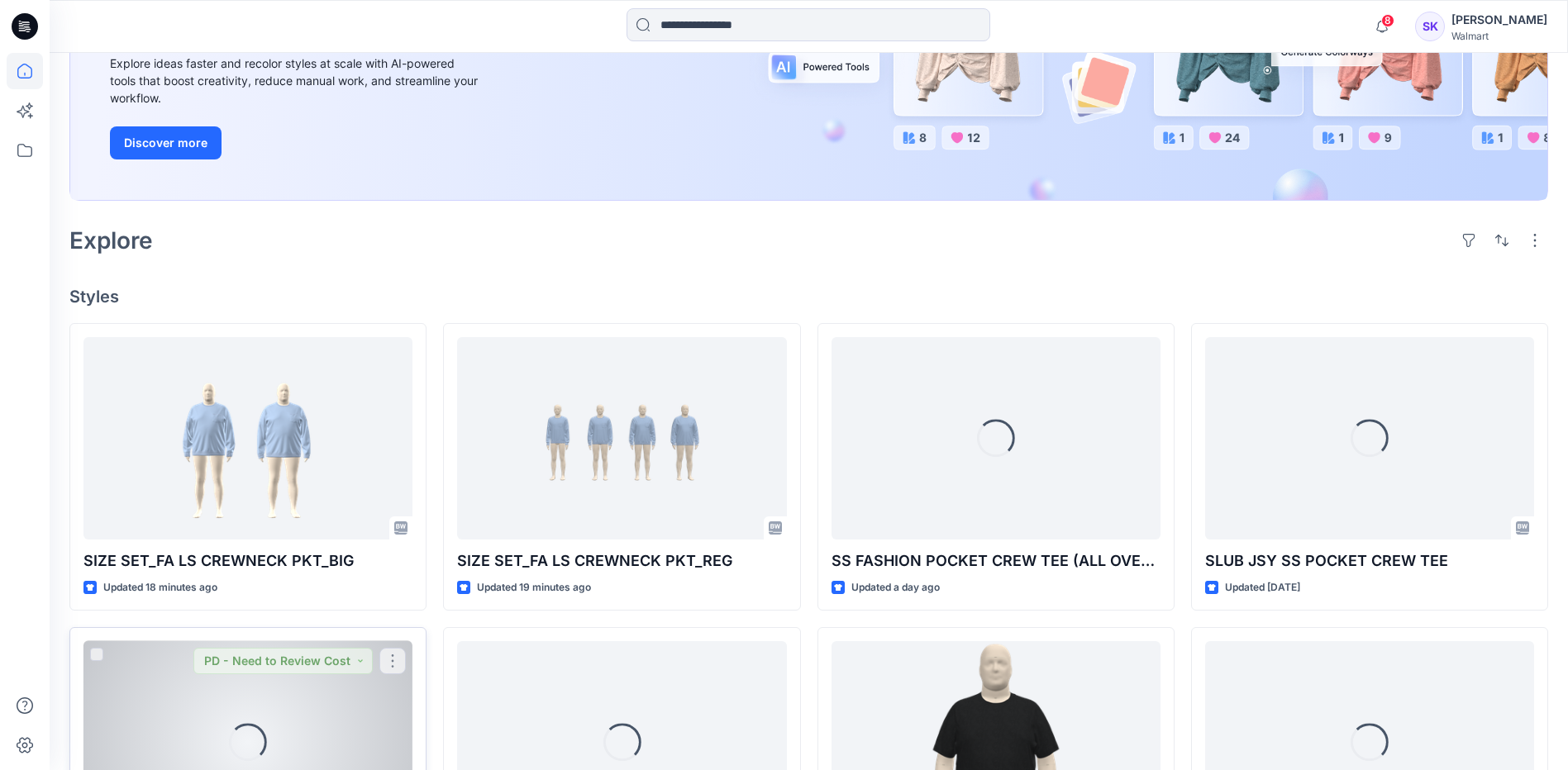
scroll to position [495, 0]
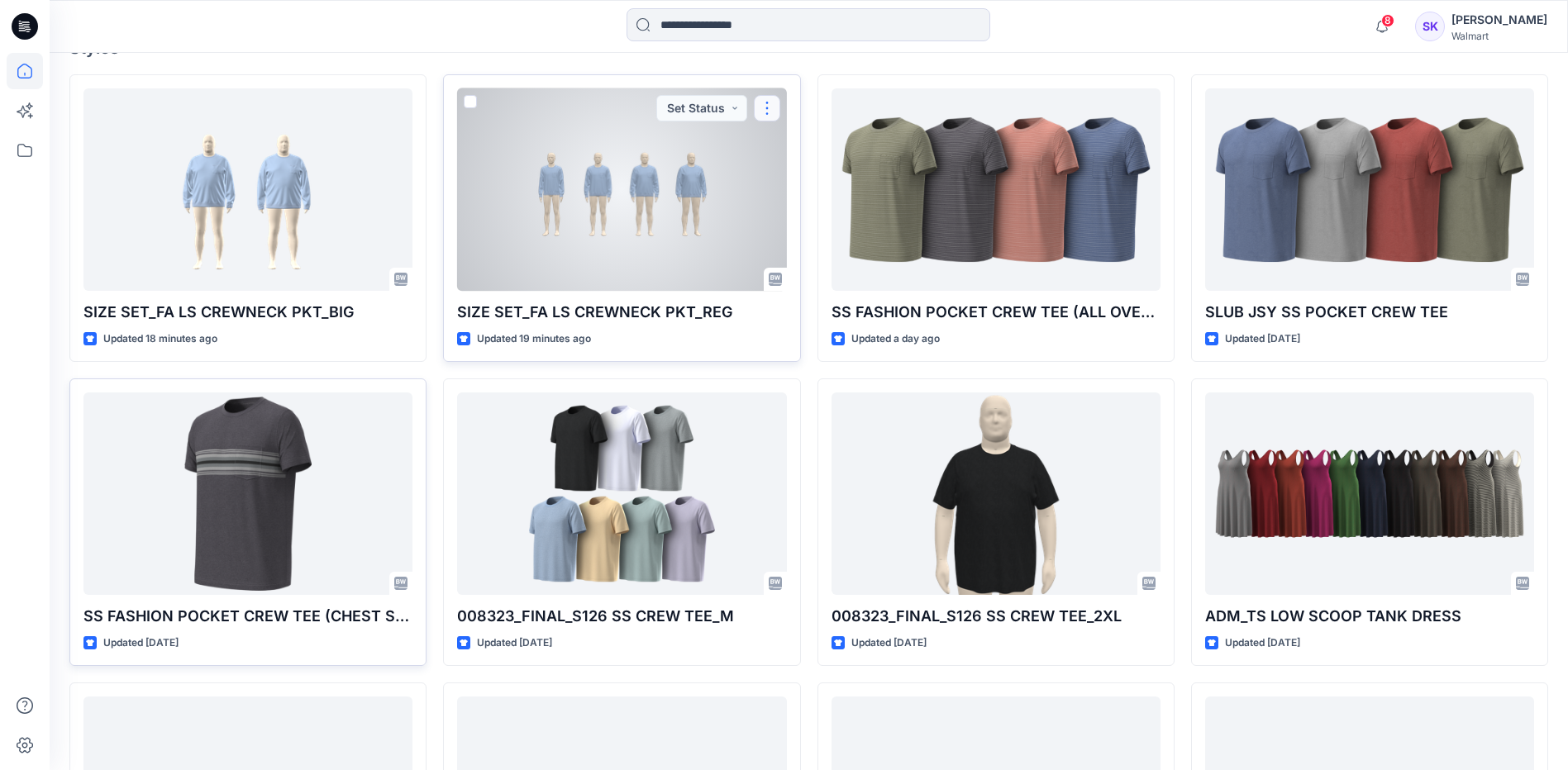
click at [769, 109] on button "button" at bounding box center [767, 107] width 26 height 26
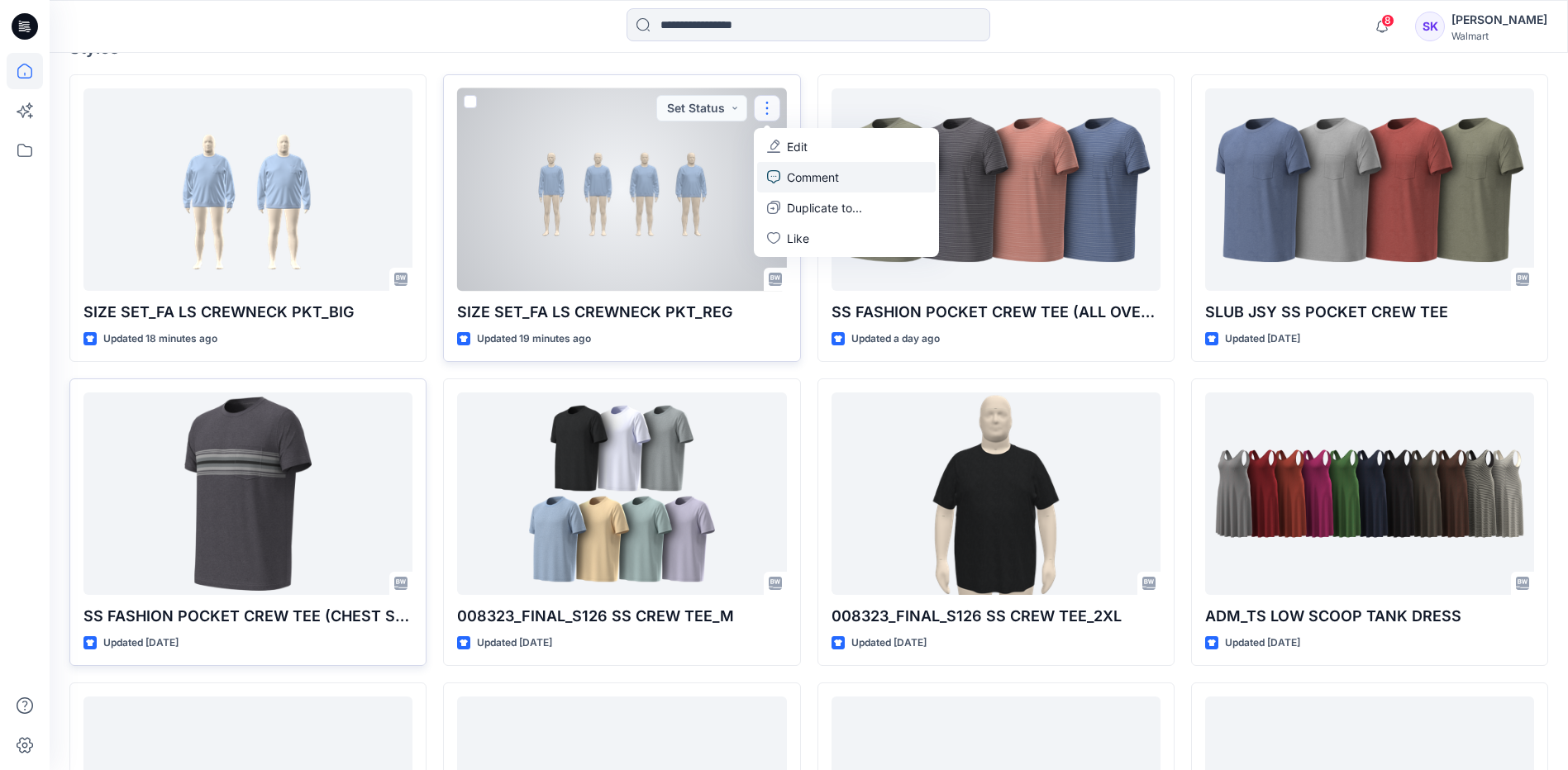
click at [804, 179] on p "Comment" at bounding box center [812, 177] width 52 height 17
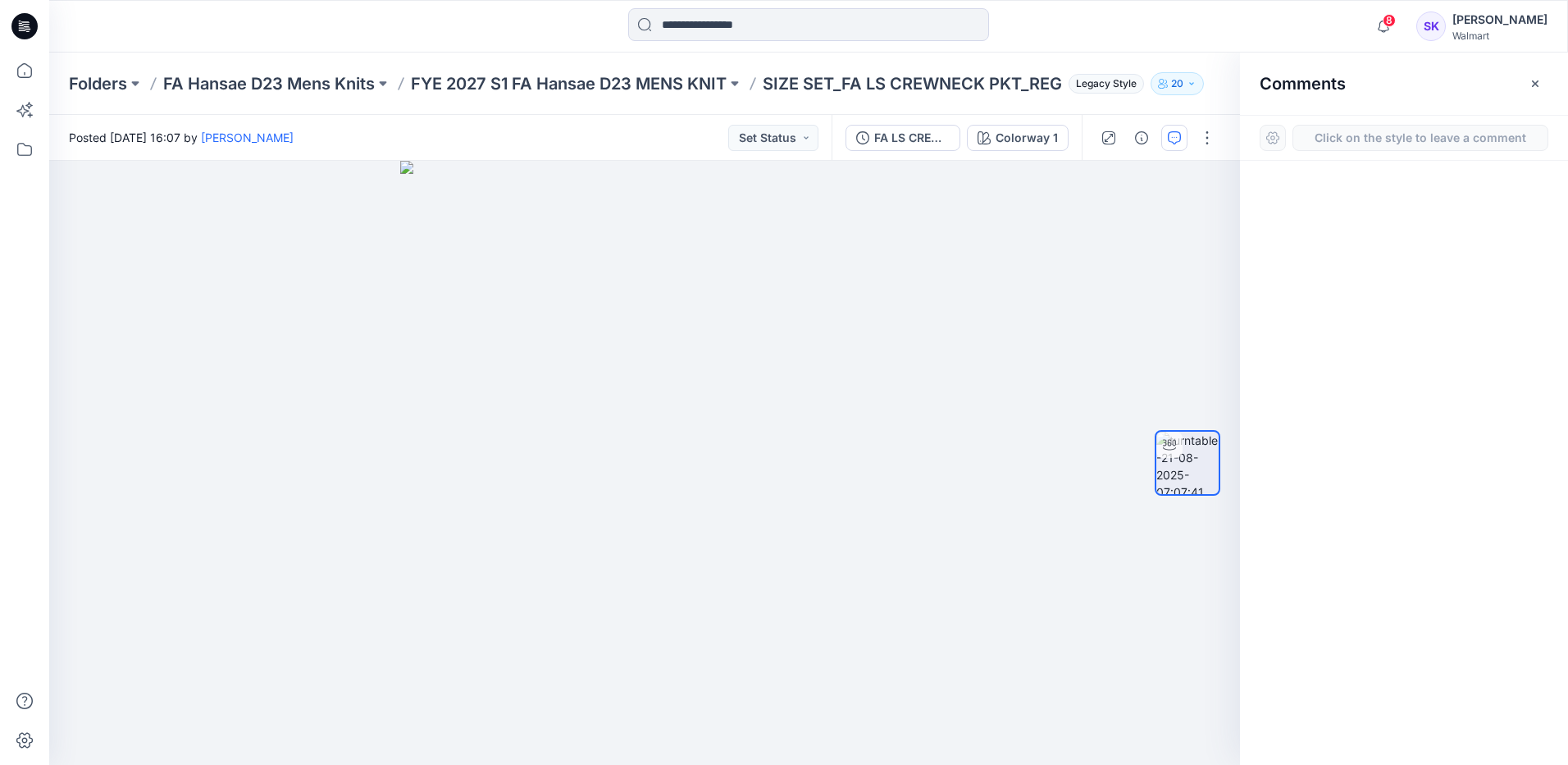
click at [1367, 144] on button "Click on the style to leave a comment" at bounding box center [1421, 137] width 256 height 26
click at [1333, 136] on button "Click on the style to leave a comment" at bounding box center [1421, 137] width 256 height 26
click at [1274, 141] on div at bounding box center [1273, 137] width 26 height 26
click at [1327, 133] on button "Click on the style to leave a comment" at bounding box center [1421, 137] width 256 height 26
click at [1443, 133] on button "Click on the style to leave a comment" at bounding box center [1421, 137] width 256 height 26
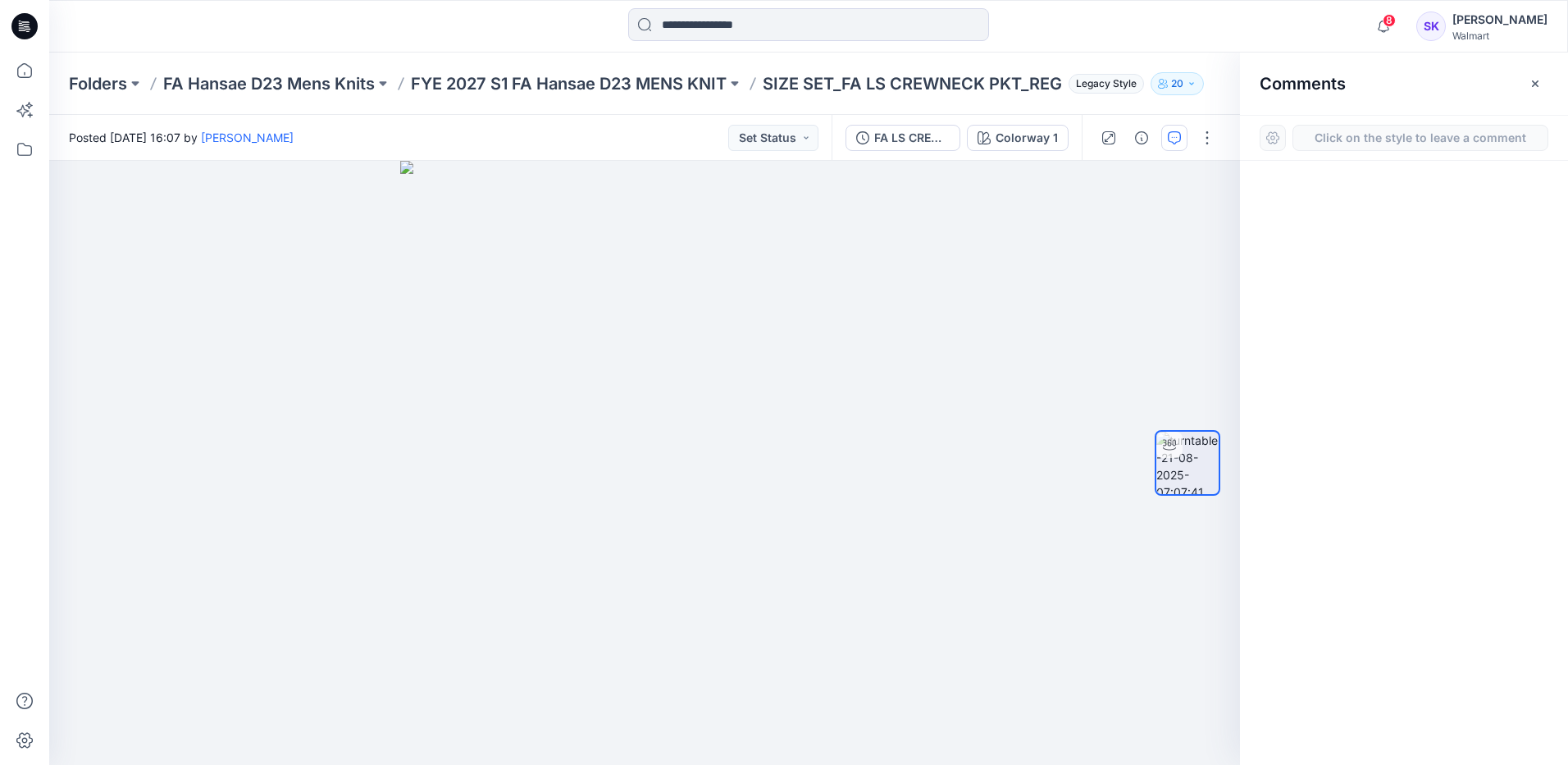
click at [1436, 207] on div at bounding box center [1405, 432] width 329 height 543
drag, startPoint x: 1422, startPoint y: 253, endPoint x: 1264, endPoint y: 142, distance: 193.1
click at [1417, 250] on div at bounding box center [1405, 432] width 329 height 543
click at [1252, 133] on div "Click on the style to leave a comment" at bounding box center [1405, 138] width 329 height 46
drag, startPoint x: 1357, startPoint y: 130, endPoint x: 1541, endPoint y: 74, distance: 192.3
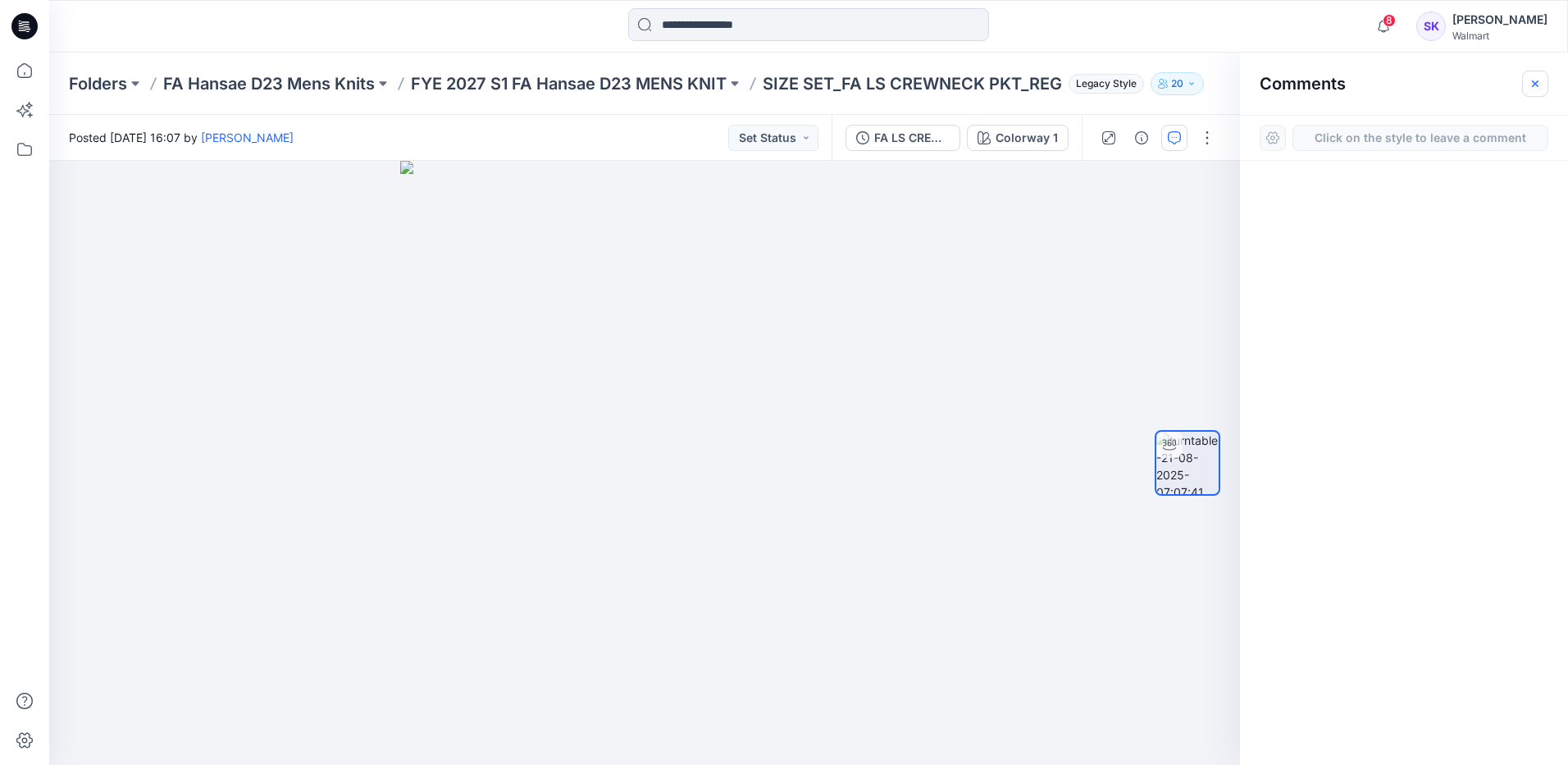
click at [1359, 130] on button "Click on the style to leave a comment" at bounding box center [1421, 137] width 256 height 26
click at [1538, 80] on icon "button" at bounding box center [1536, 83] width 7 height 7
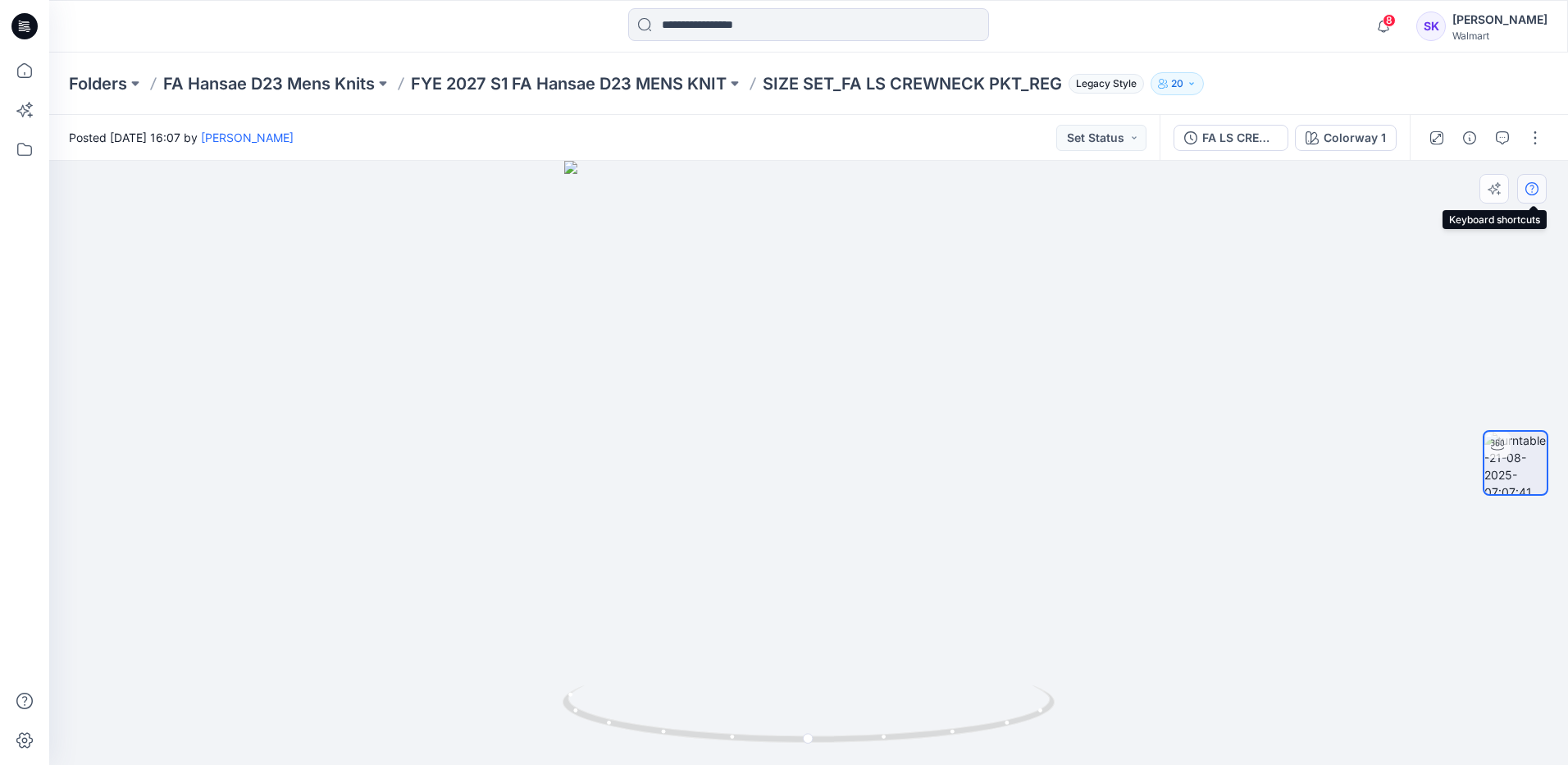
click at [1538, 195] on icon "button" at bounding box center [1532, 189] width 14 height 14
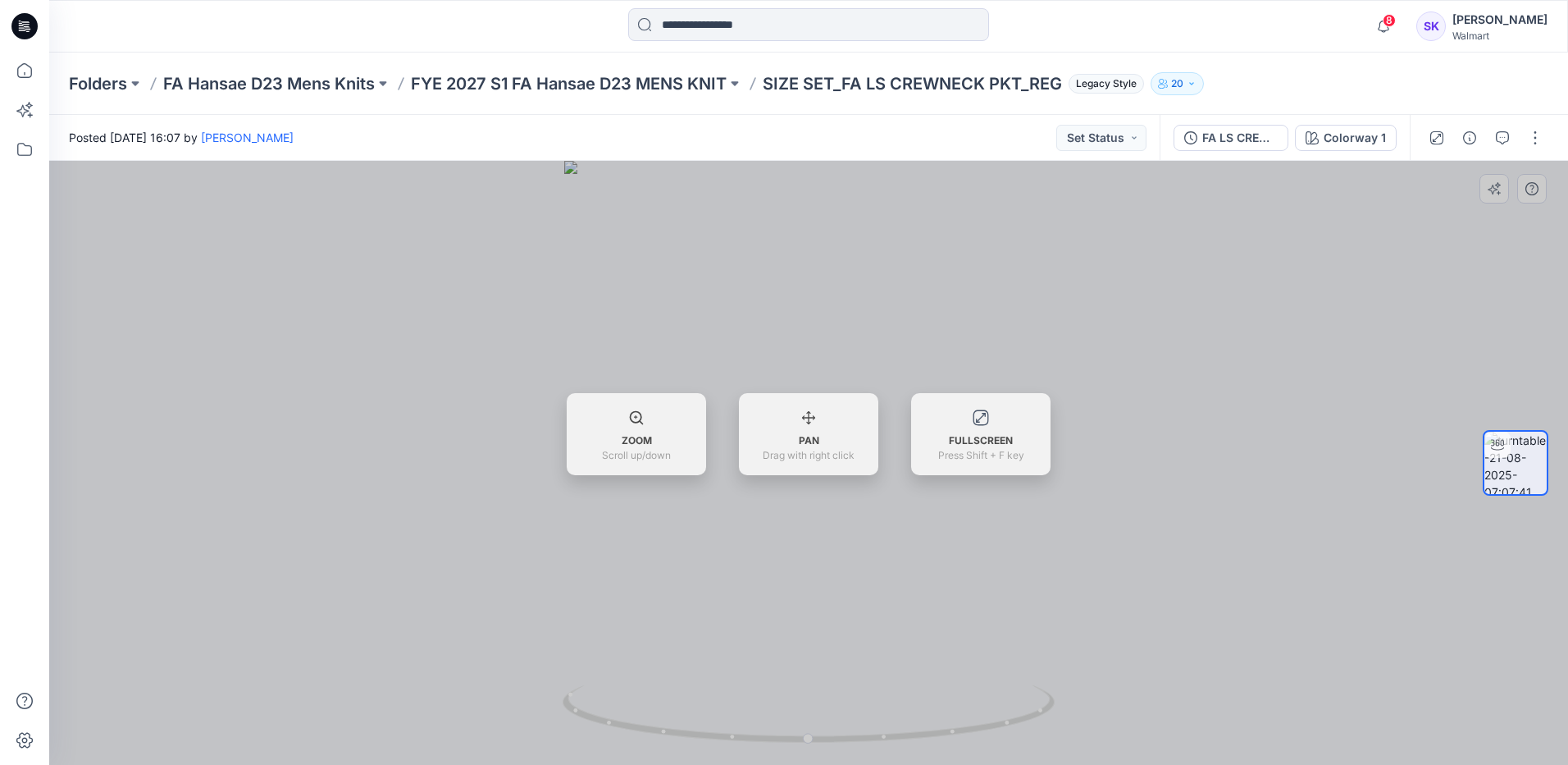
click at [1386, 309] on div at bounding box center [809, 463] width 1519 height 604
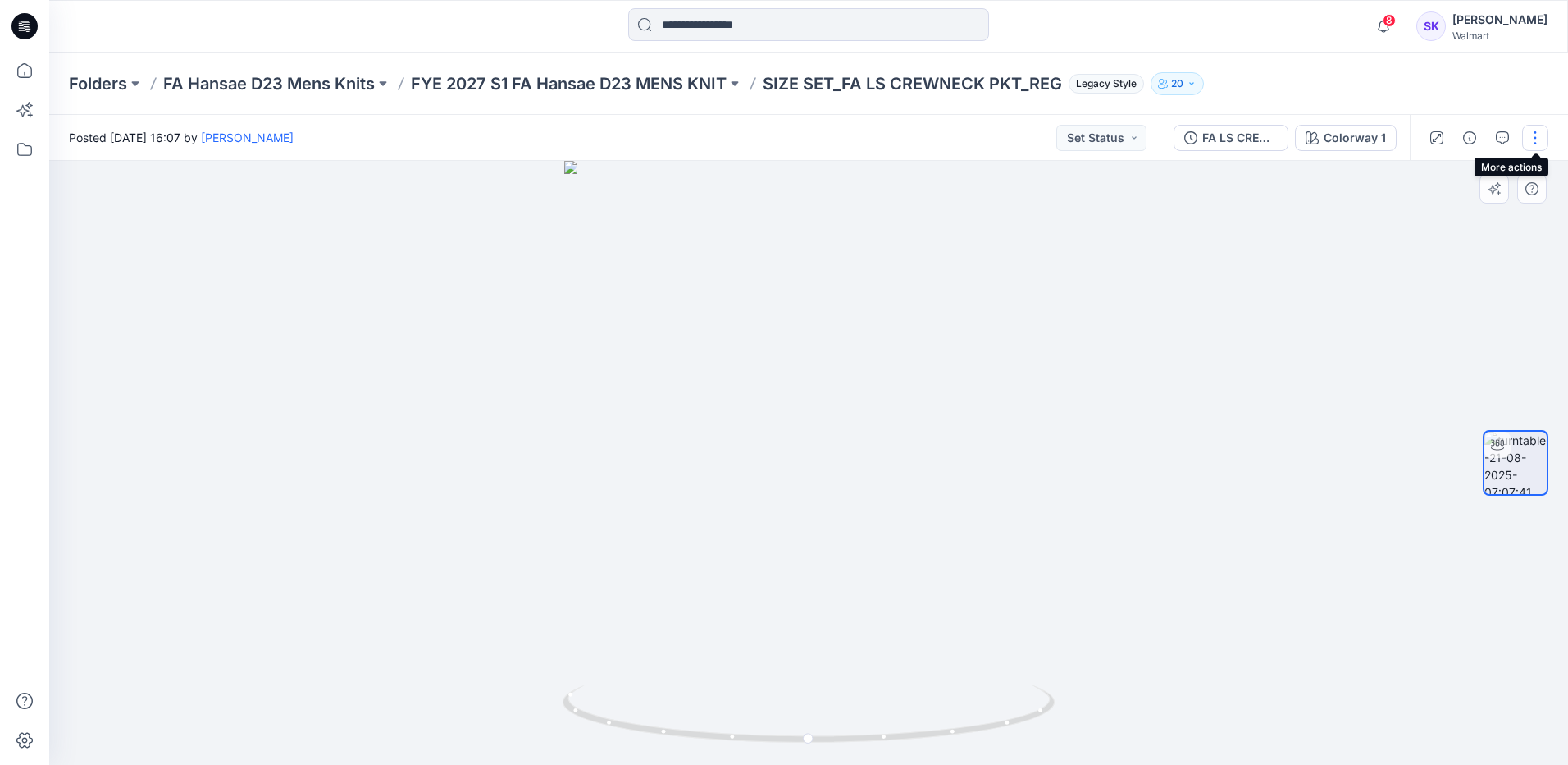
click at [1537, 136] on button "button" at bounding box center [1535, 137] width 26 height 26
click at [1471, 267] on p "Duplicate to..." at bounding box center [1458, 267] width 75 height 17
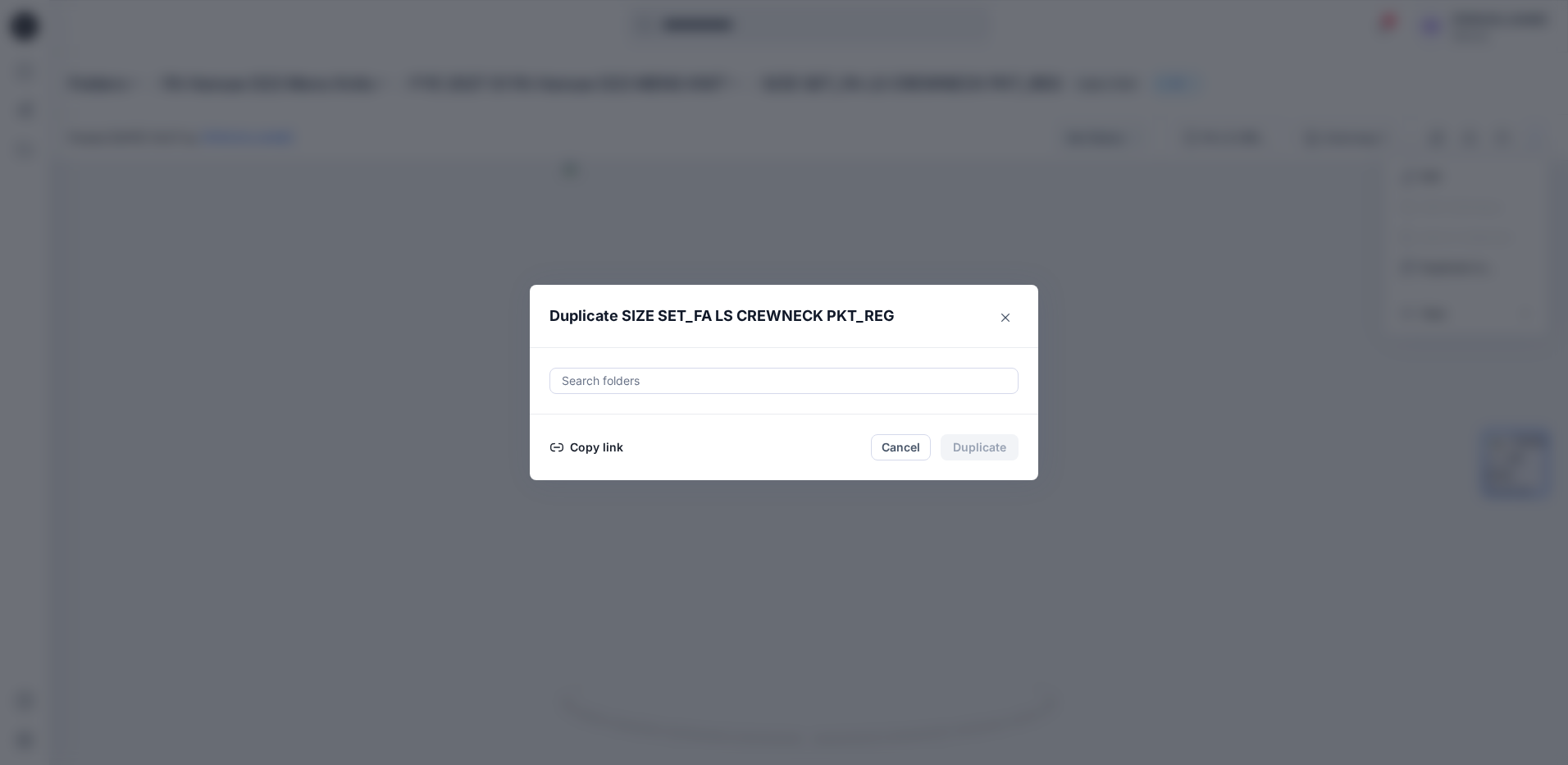
click at [562, 446] on icon "button" at bounding box center [557, 447] width 14 height 14
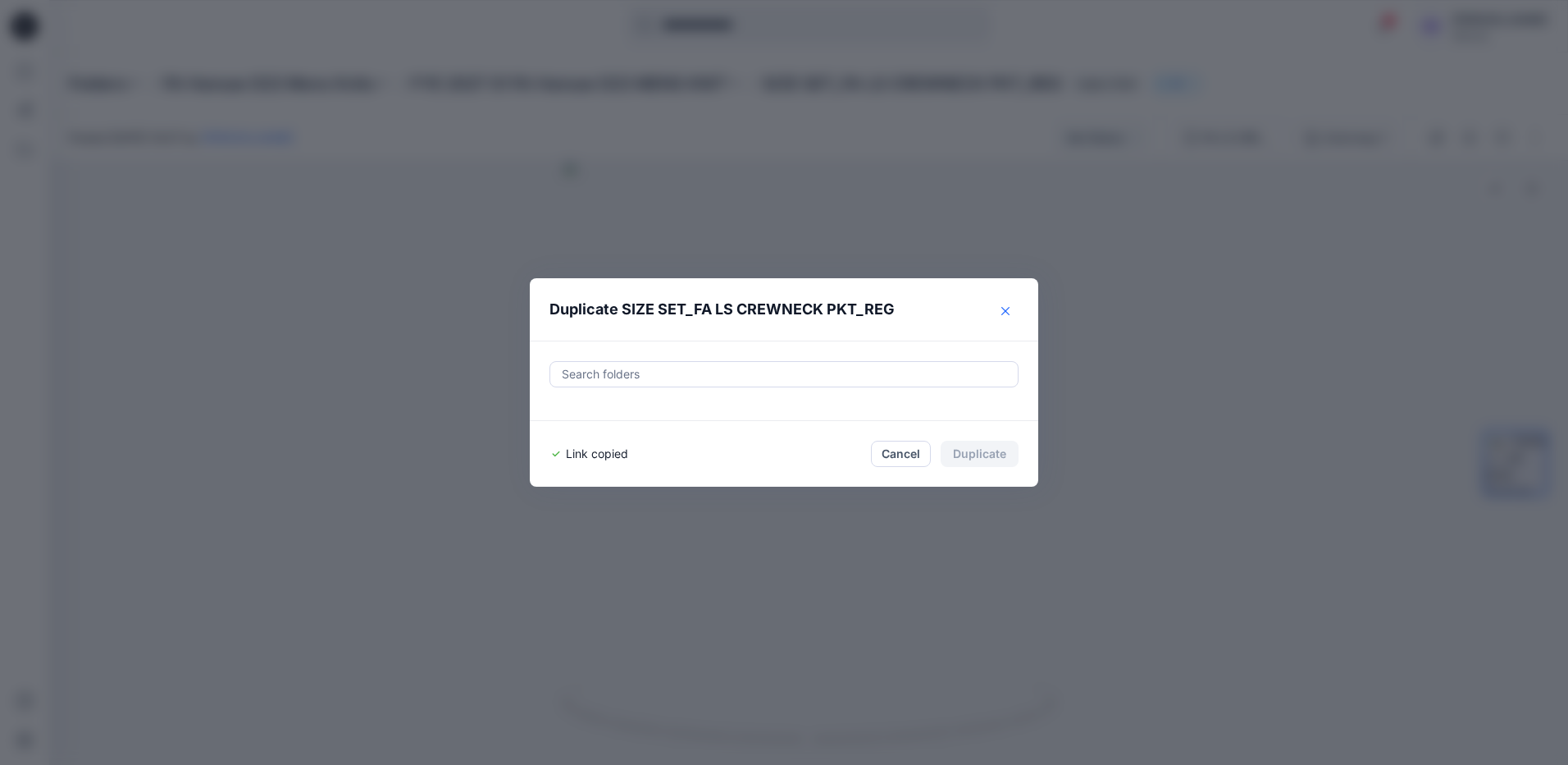
click at [1005, 313] on icon "Close" at bounding box center [1006, 311] width 8 height 8
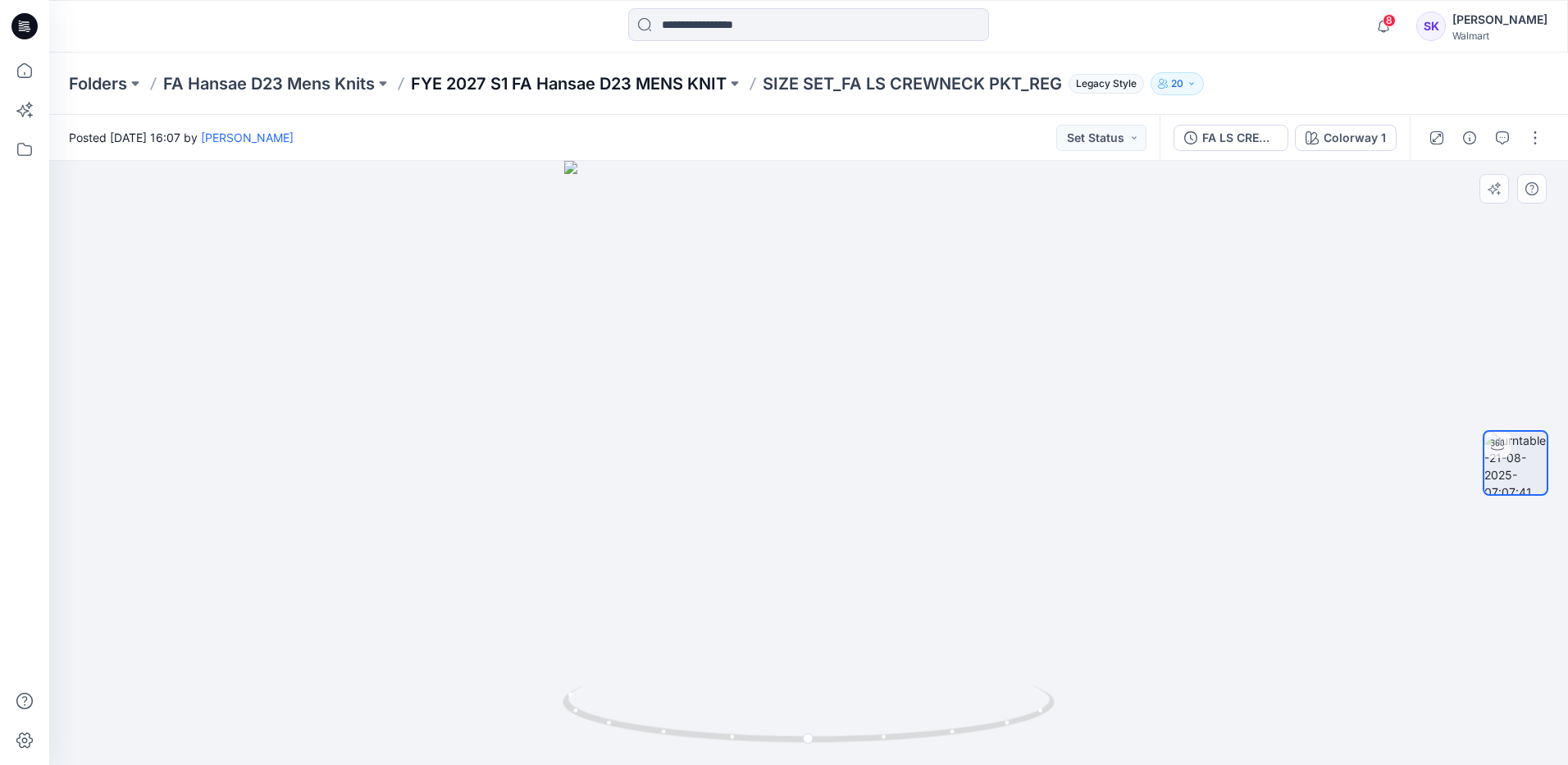
click at [645, 80] on p "FYE 2027 S1 FA Hansae D23 MENS KNIT" at bounding box center [568, 83] width 316 height 23
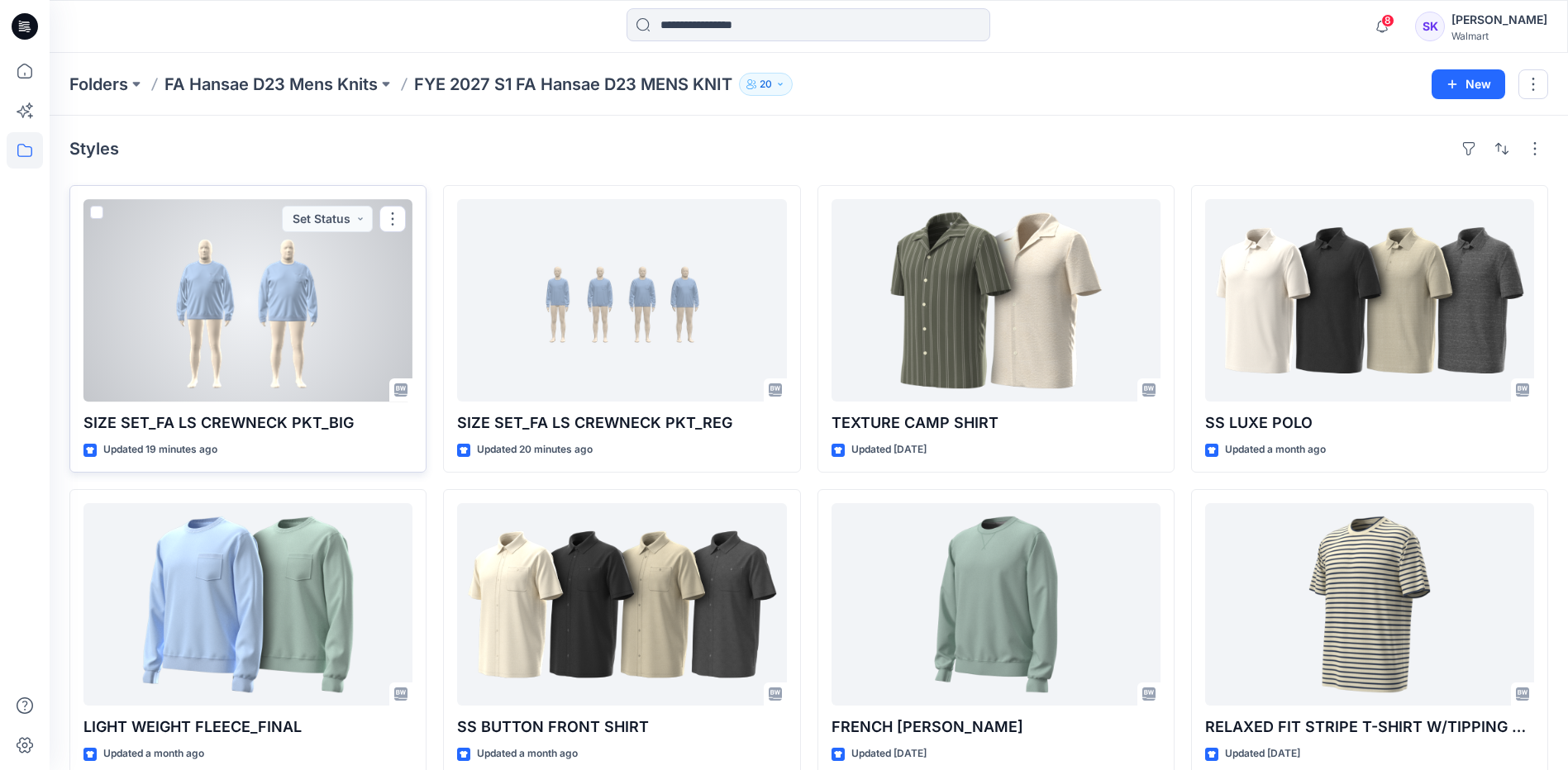
click at [295, 327] on div at bounding box center [248, 299] width 329 height 202
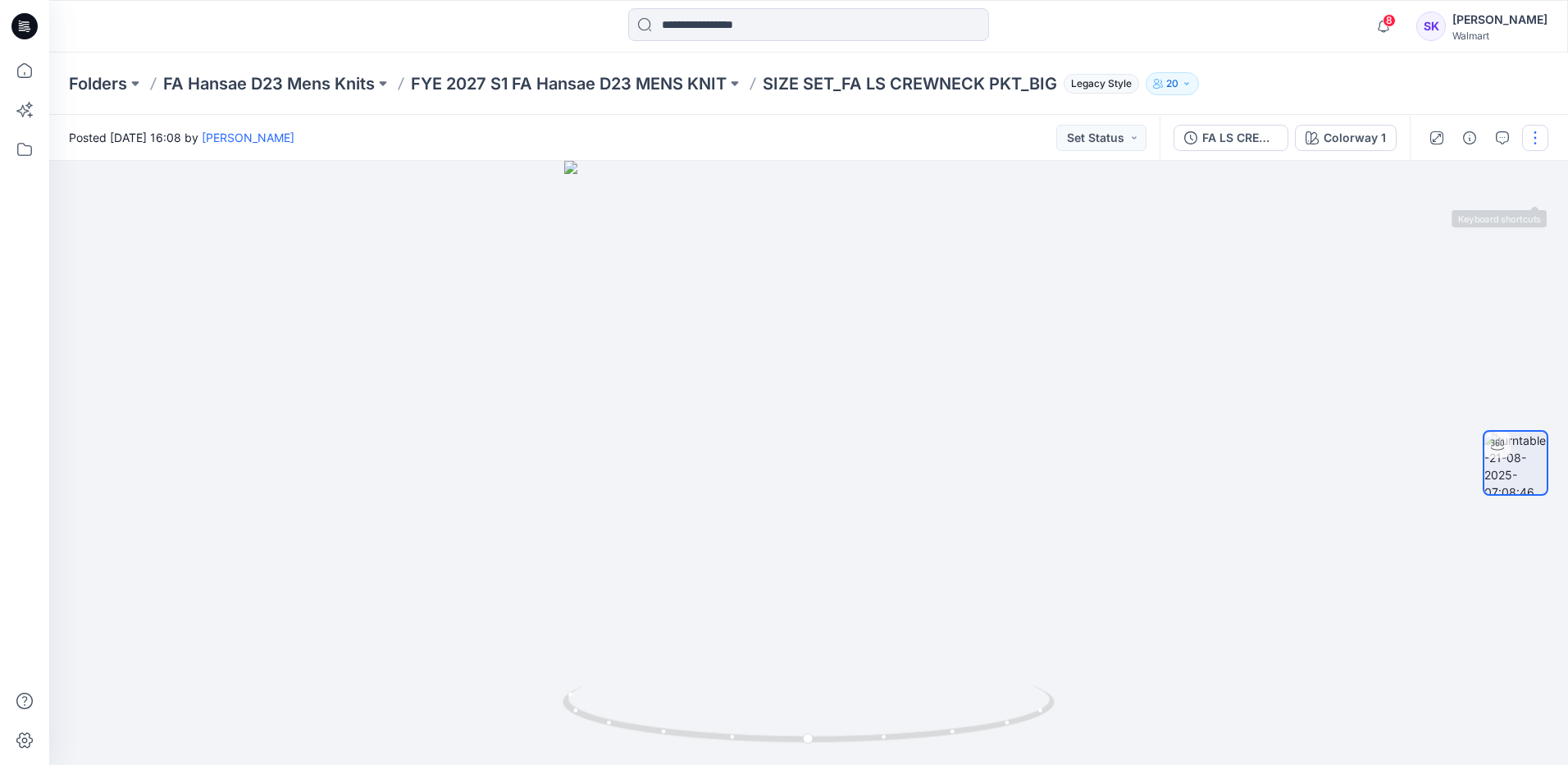
click at [1535, 130] on button "button" at bounding box center [1535, 137] width 26 height 26
click at [1490, 265] on p "Duplicate to..." at bounding box center [1458, 267] width 75 height 17
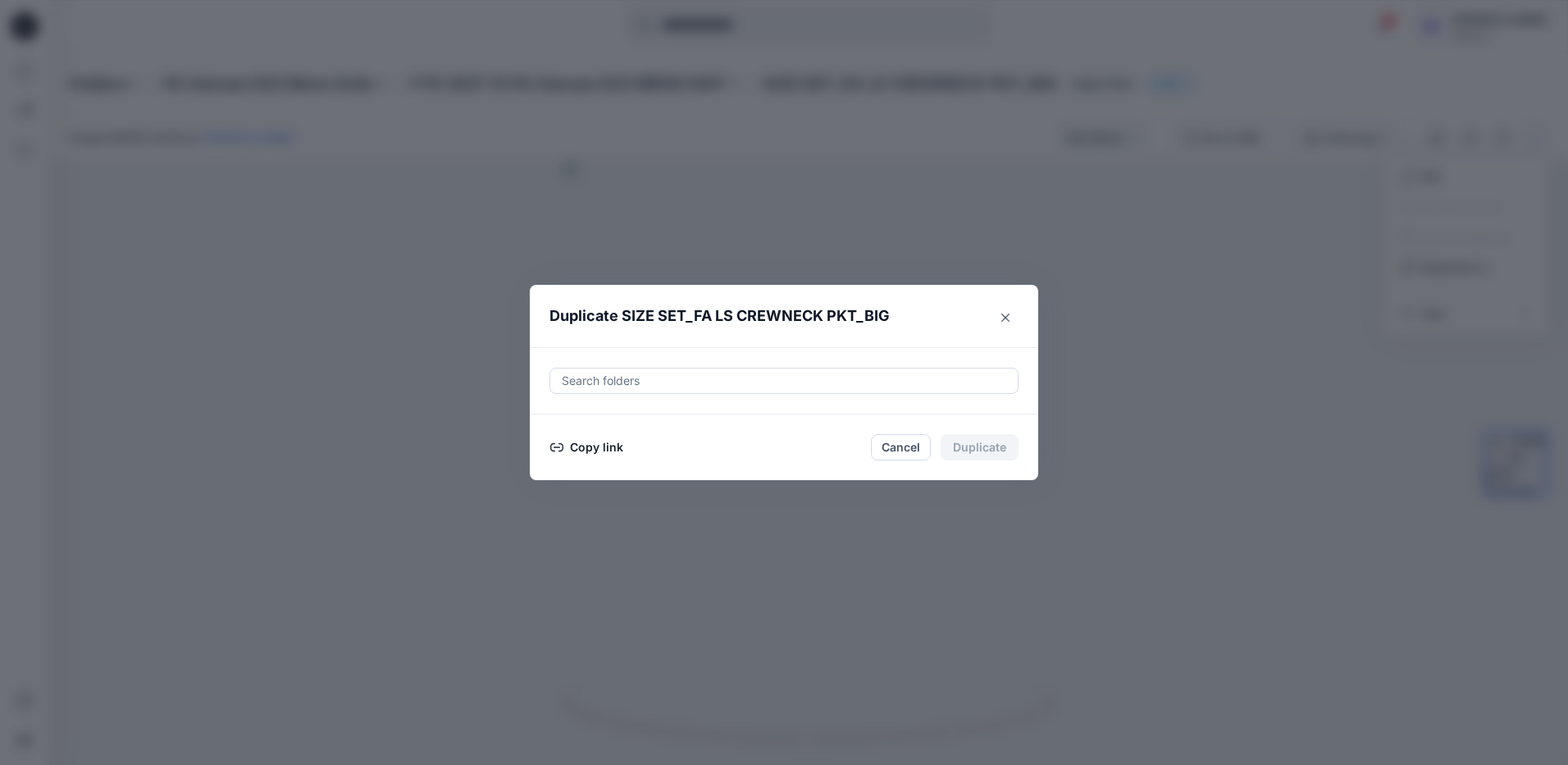
click at [594, 452] on button "Copy link" at bounding box center [587, 446] width 75 height 19
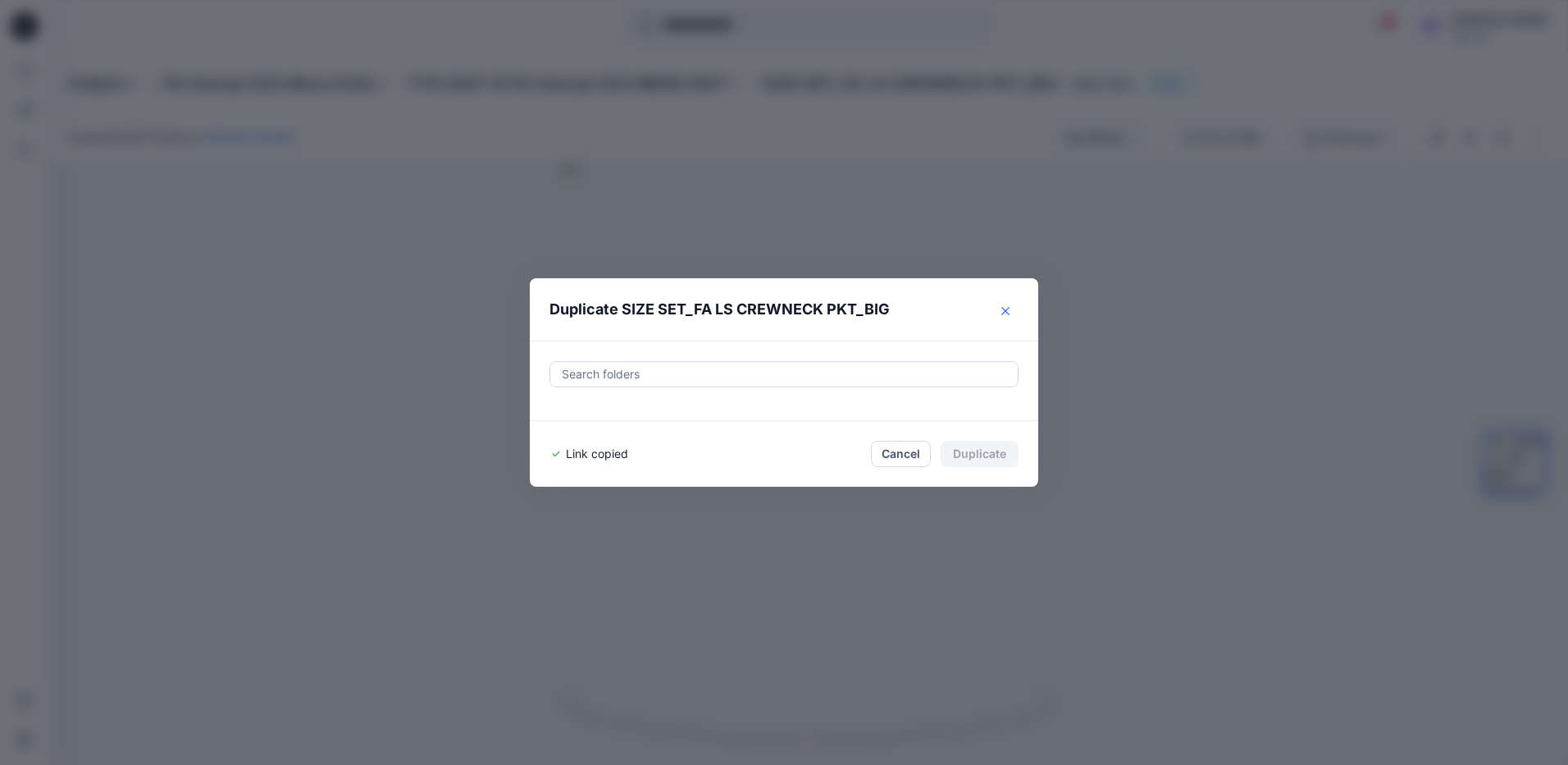
click at [1013, 306] on button "Close" at bounding box center [1005, 311] width 26 height 26
